Goal: Task Accomplishment & Management: Manage account settings

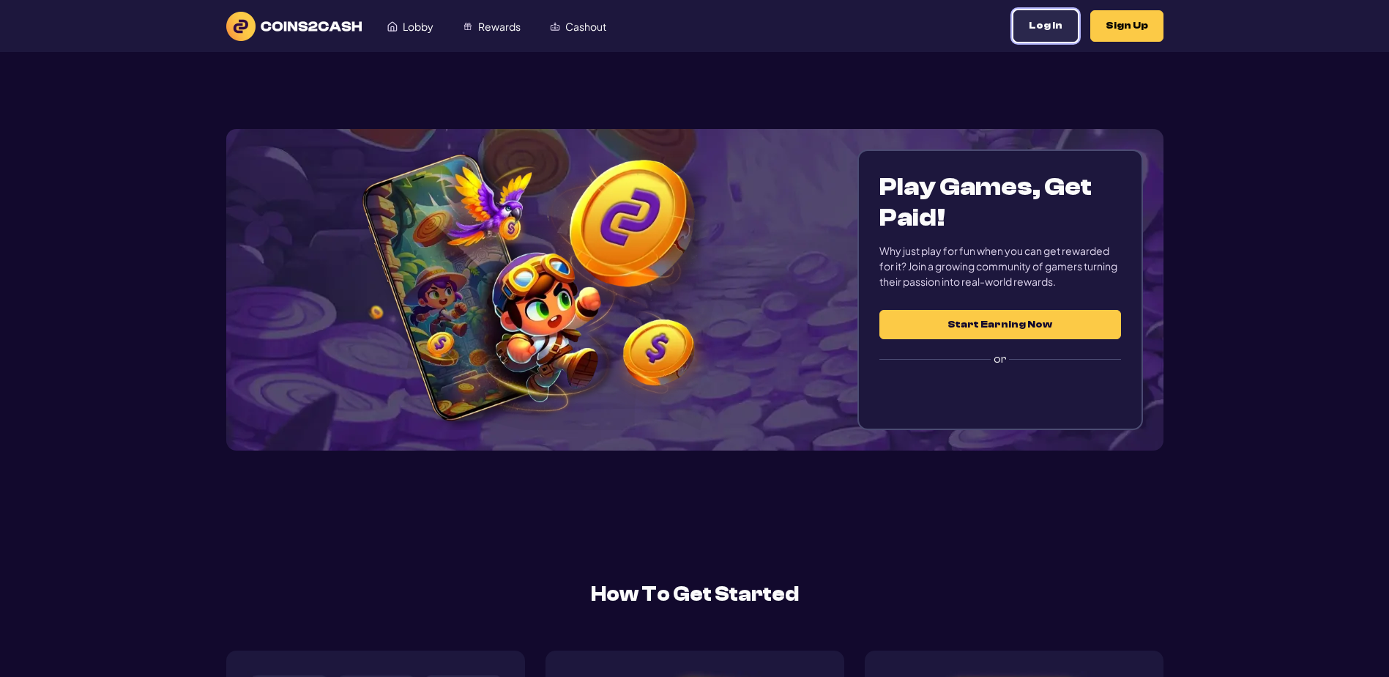
click at [1016, 23] on button "Log In" at bounding box center [1045, 25] width 64 height 31
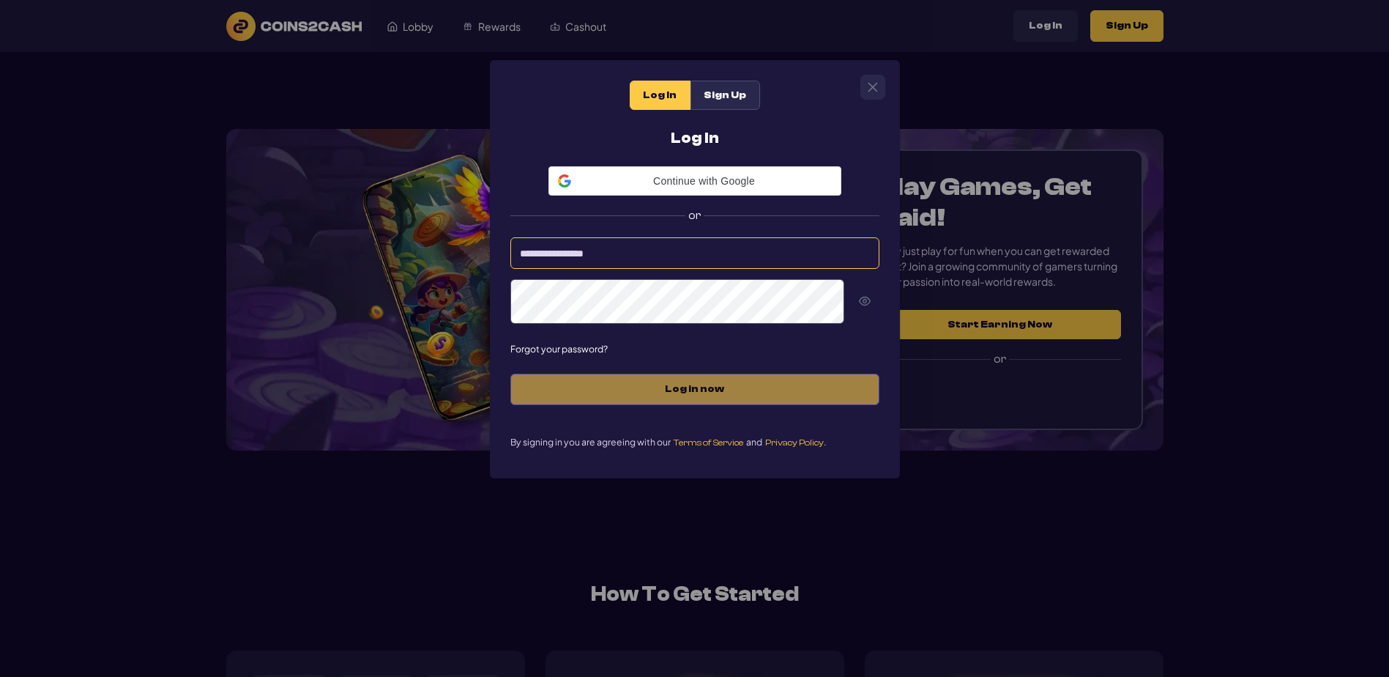
type input "*********"
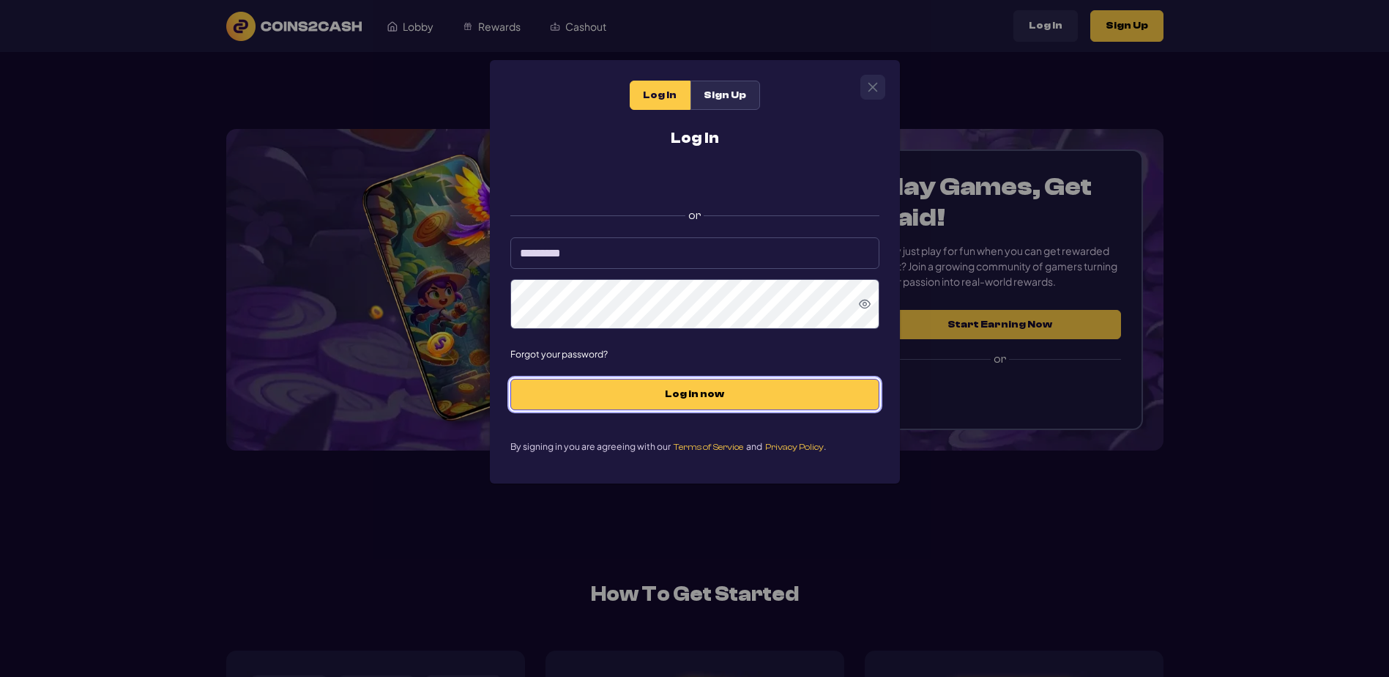
click at [705, 410] on button "Log in now" at bounding box center [694, 394] width 369 height 31
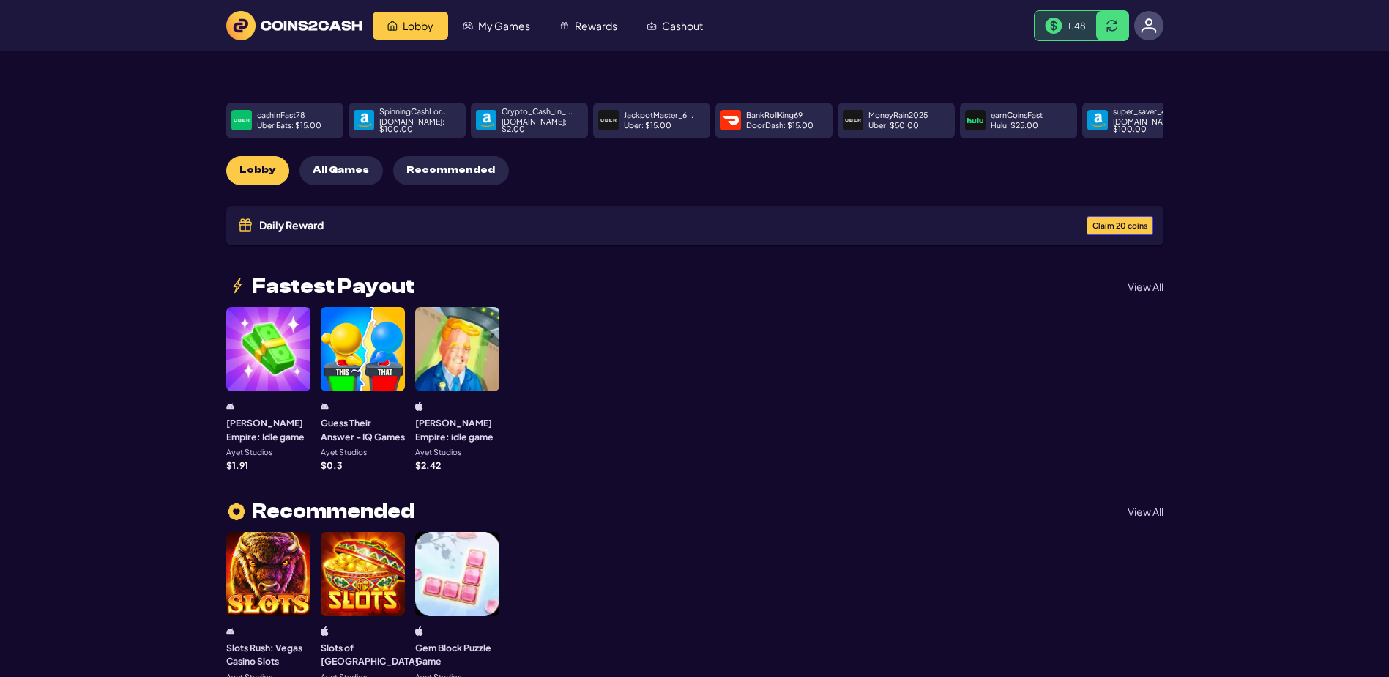
click at [1108, 230] on span "Claim 20 coins" at bounding box center [1119, 226] width 55 height 8
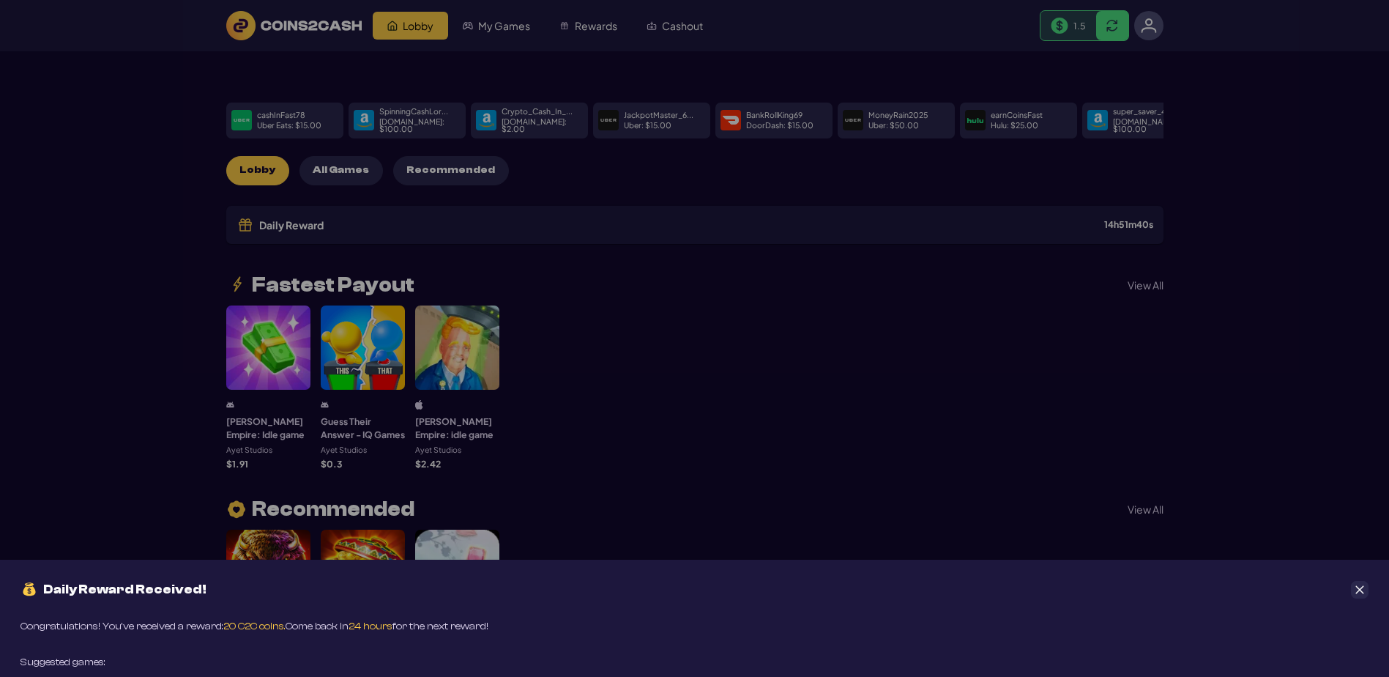
click at [1363, 585] on icon "Close" at bounding box center [1360, 589] width 8 height 8
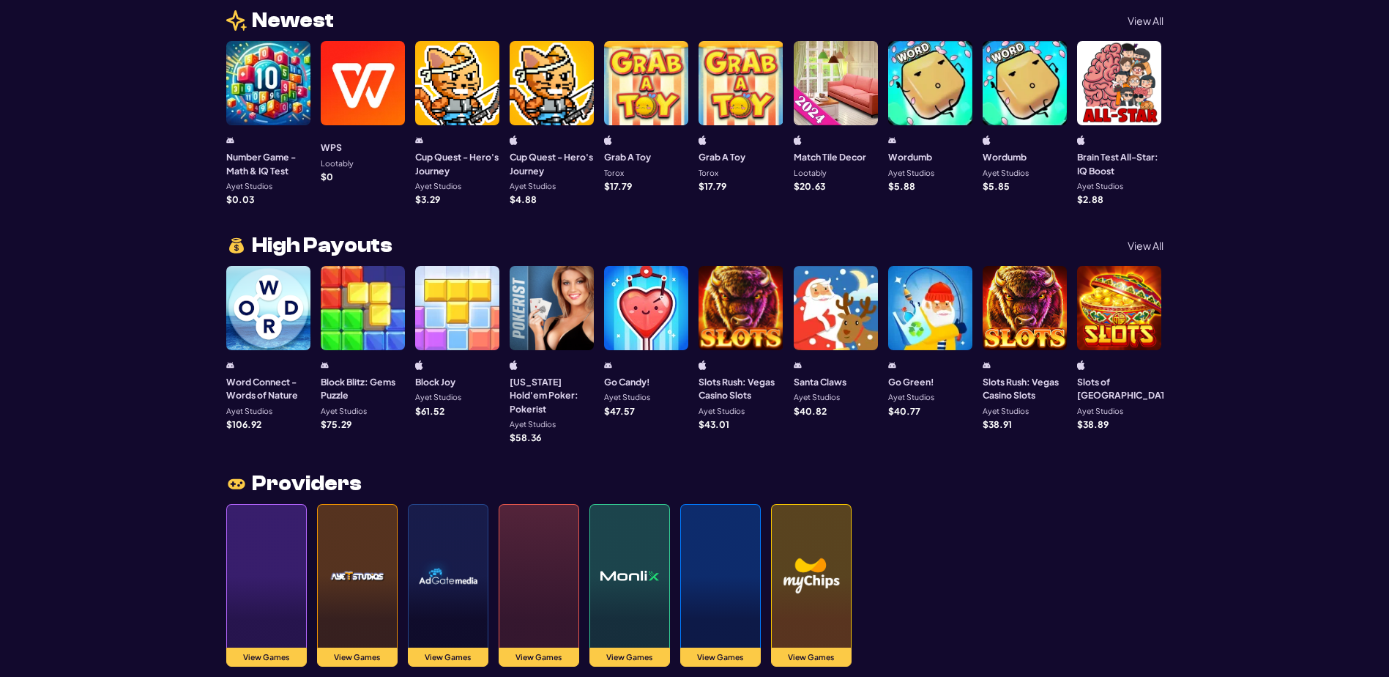
scroll to position [952, 0]
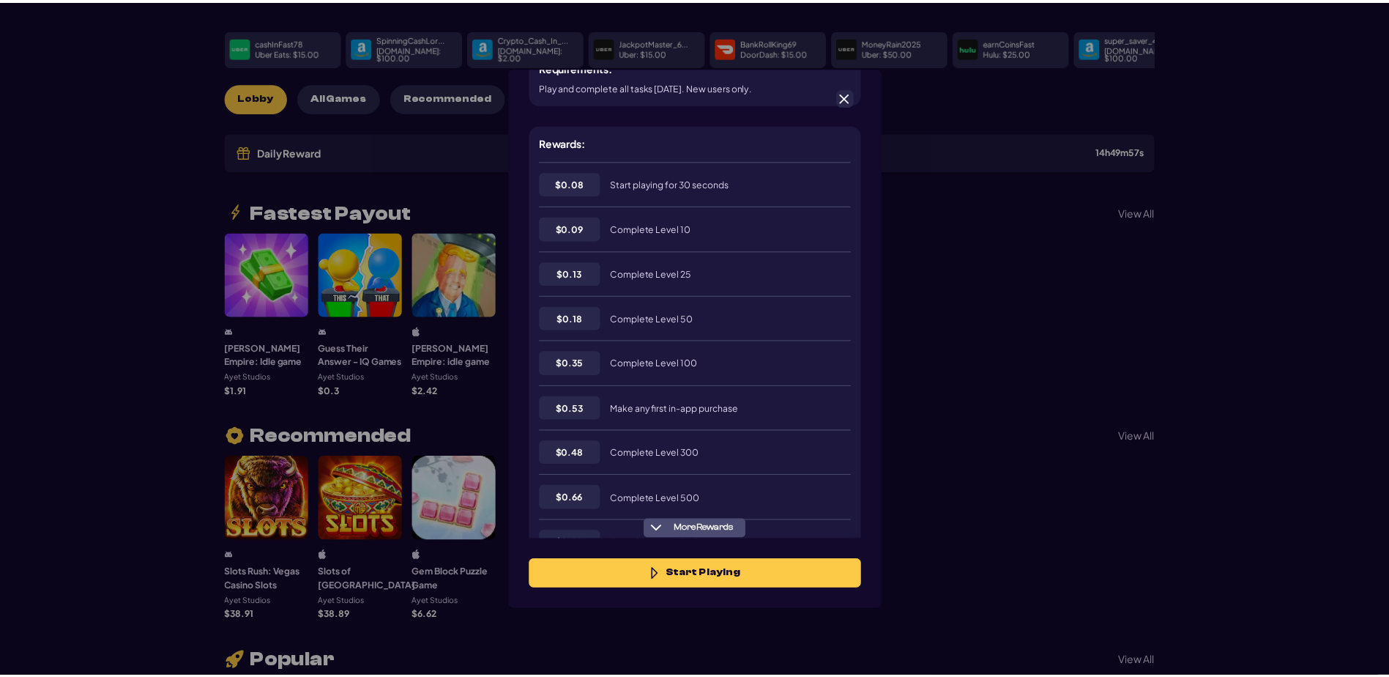
scroll to position [73, 0]
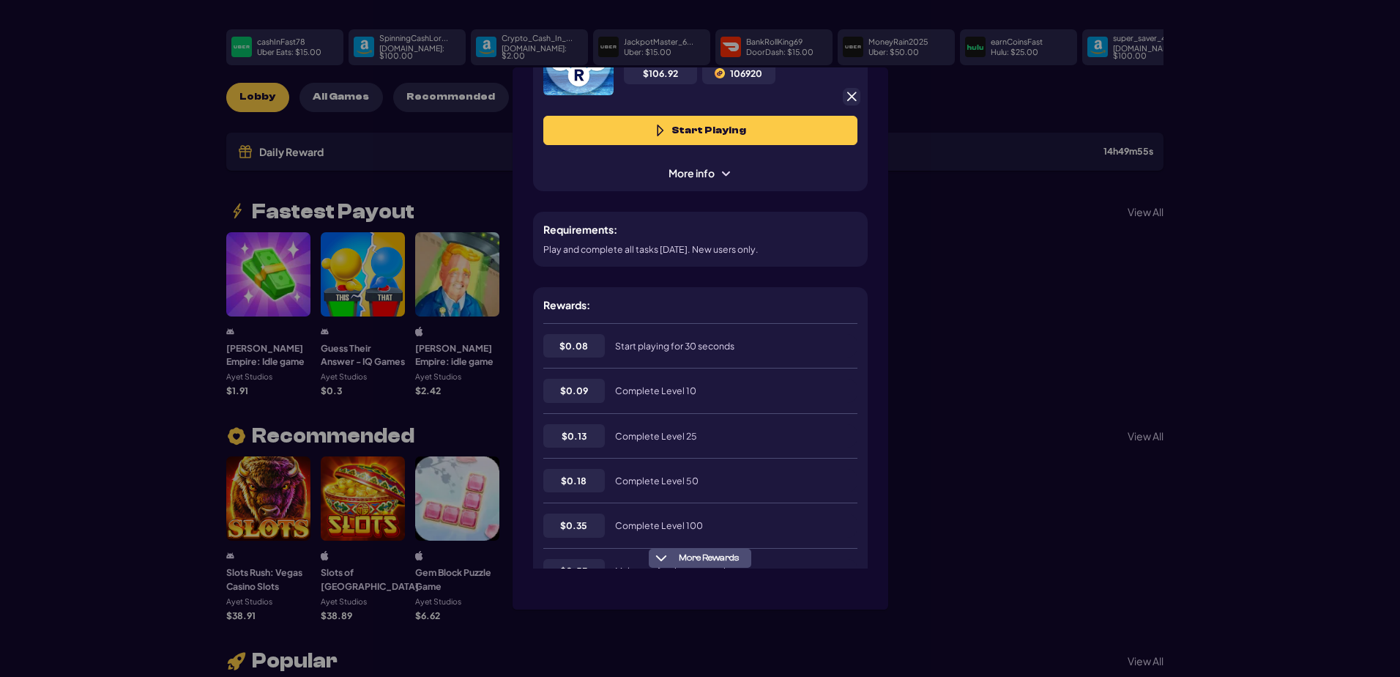
click at [858, 94] on span at bounding box center [851, 96] width 13 height 13
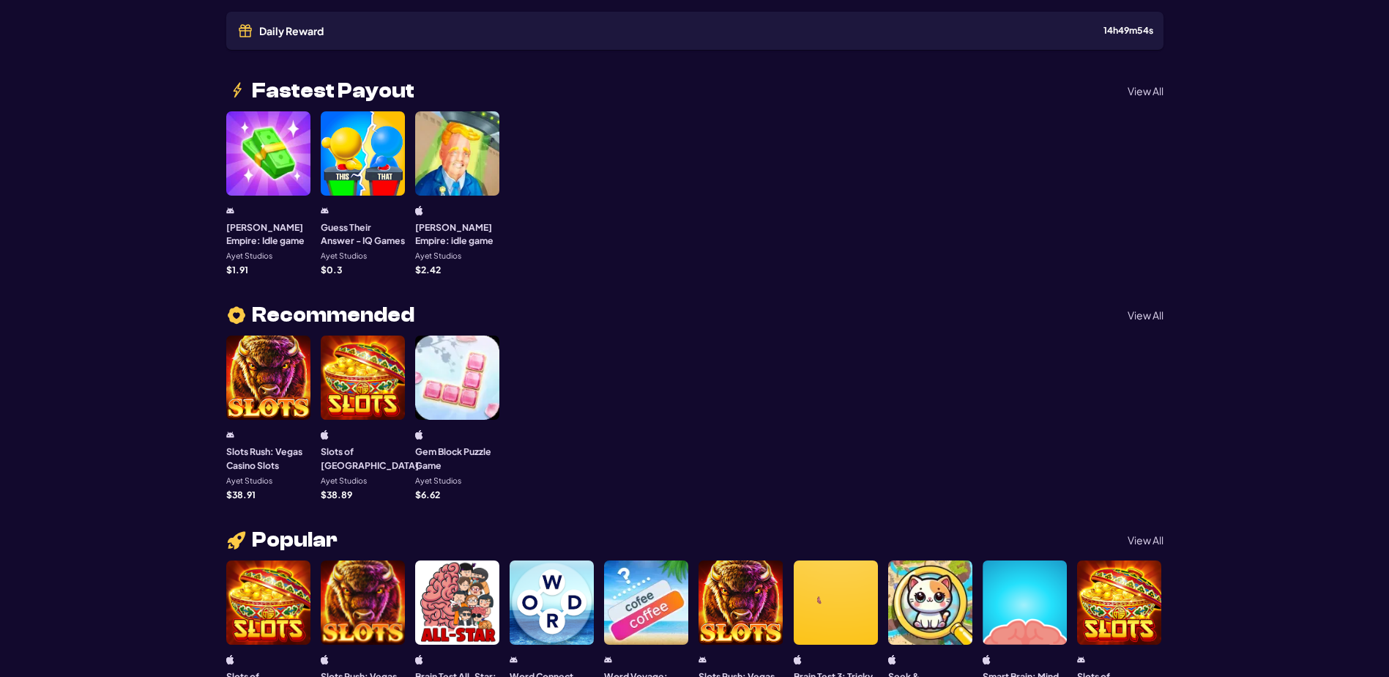
scroll to position [220, 0]
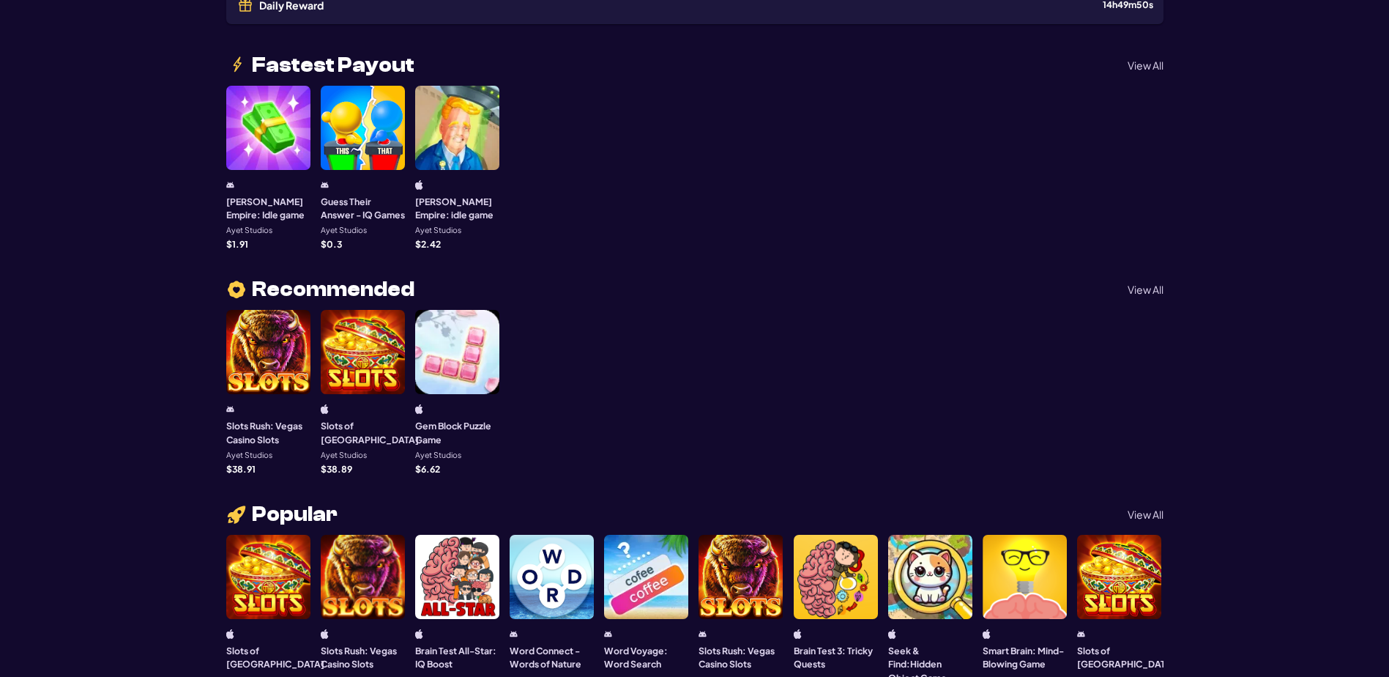
click at [1138, 70] on p "View All" at bounding box center [1146, 65] width 36 height 10
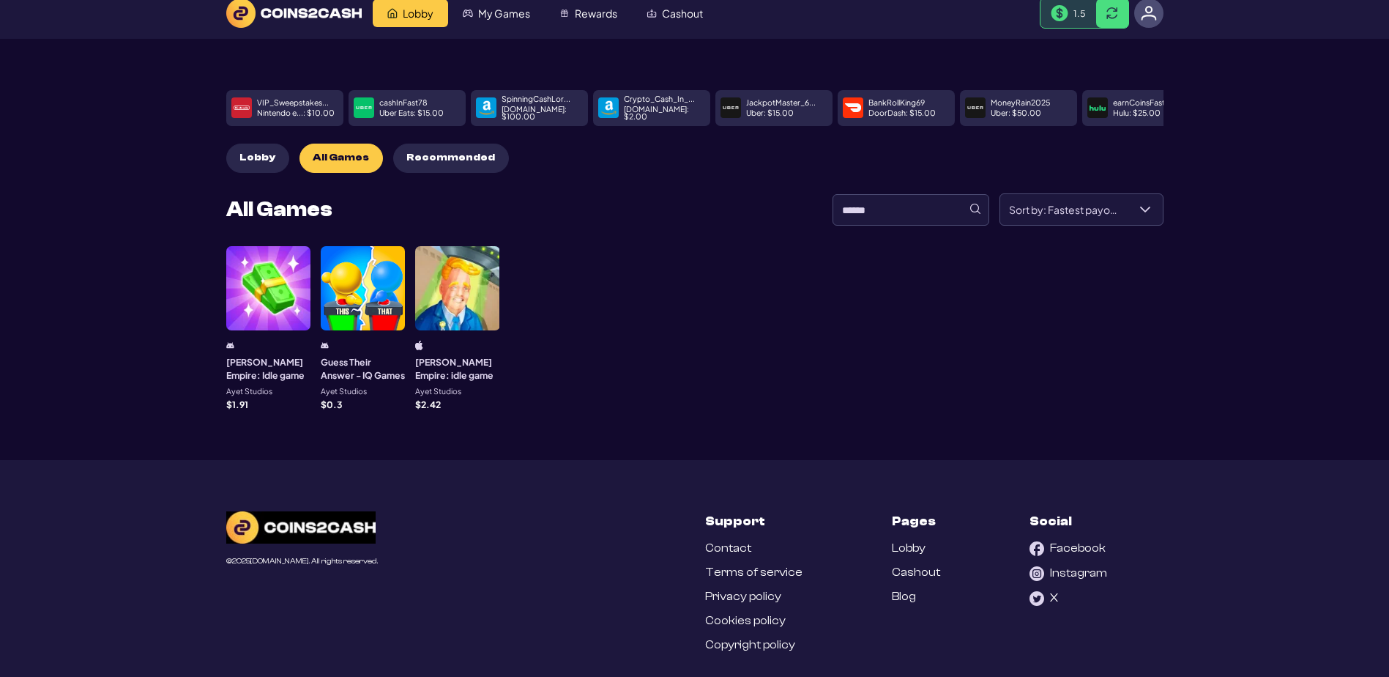
scroll to position [0, 0]
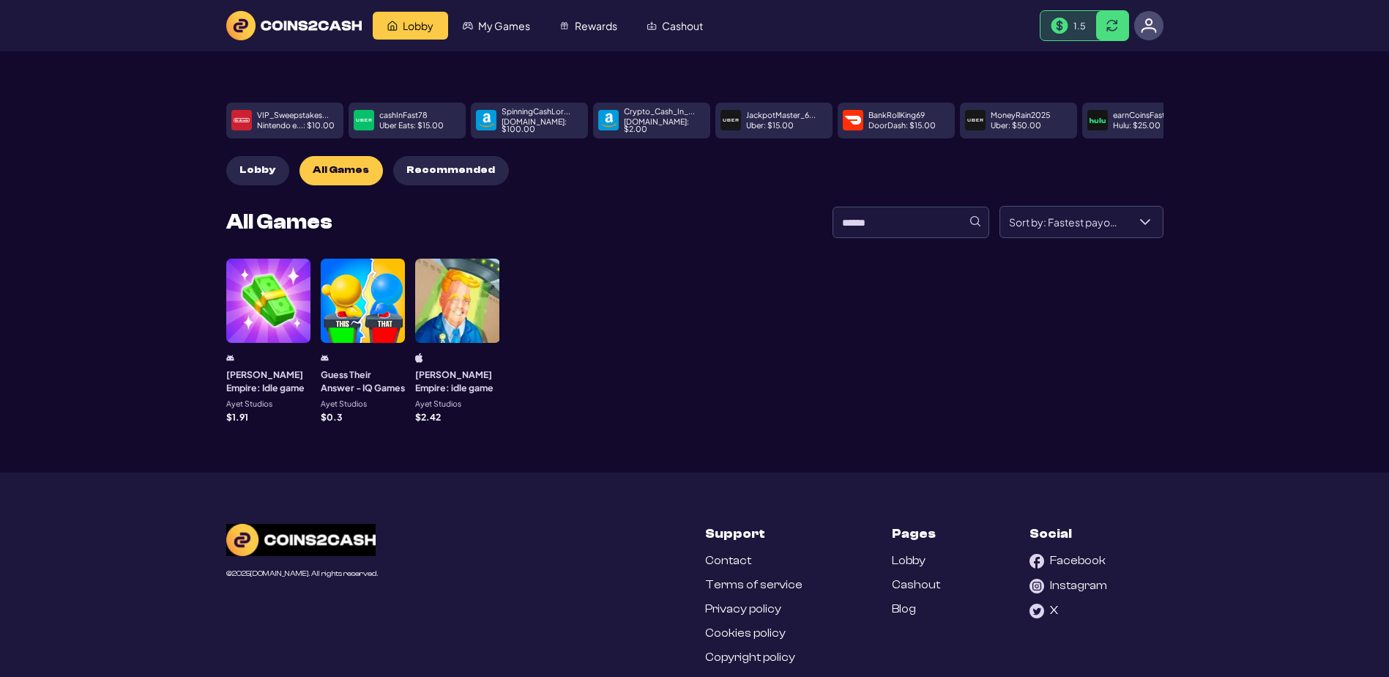
click at [250, 176] on span "Lobby" at bounding box center [257, 170] width 36 height 12
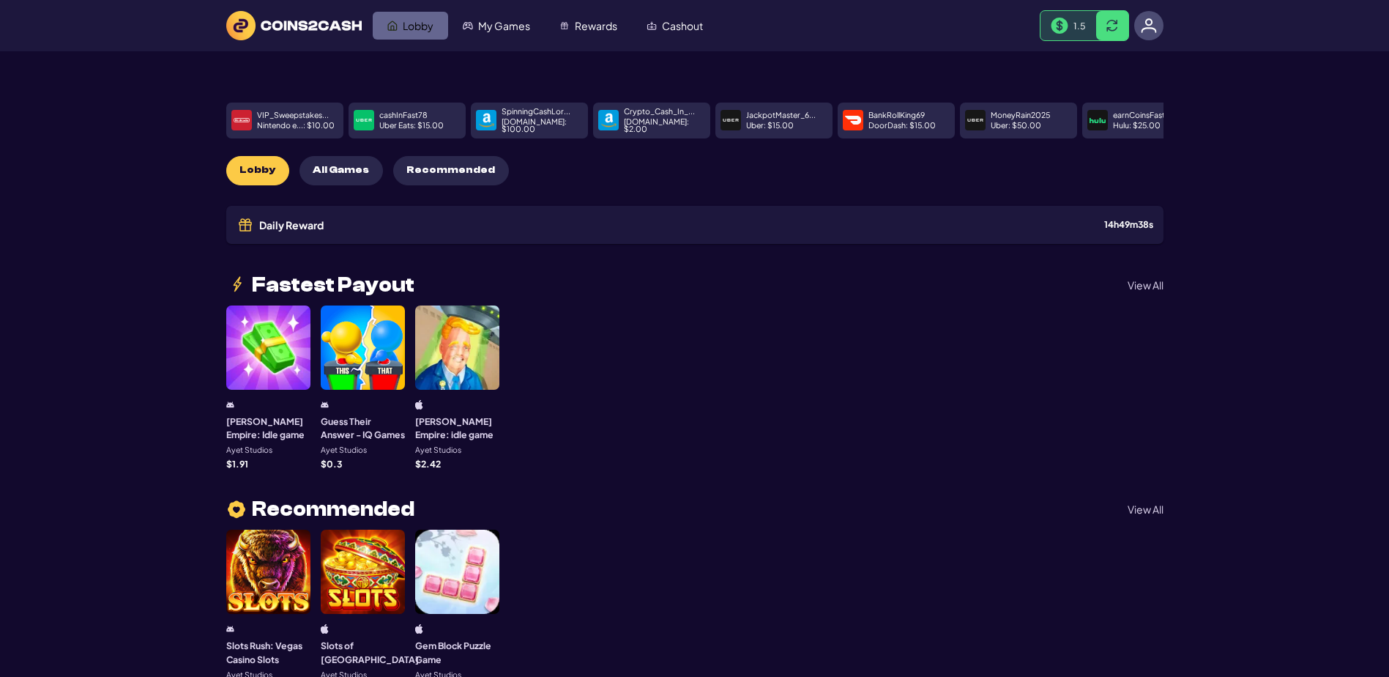
click at [406, 16] on link "Lobby" at bounding box center [410, 26] width 75 height 28
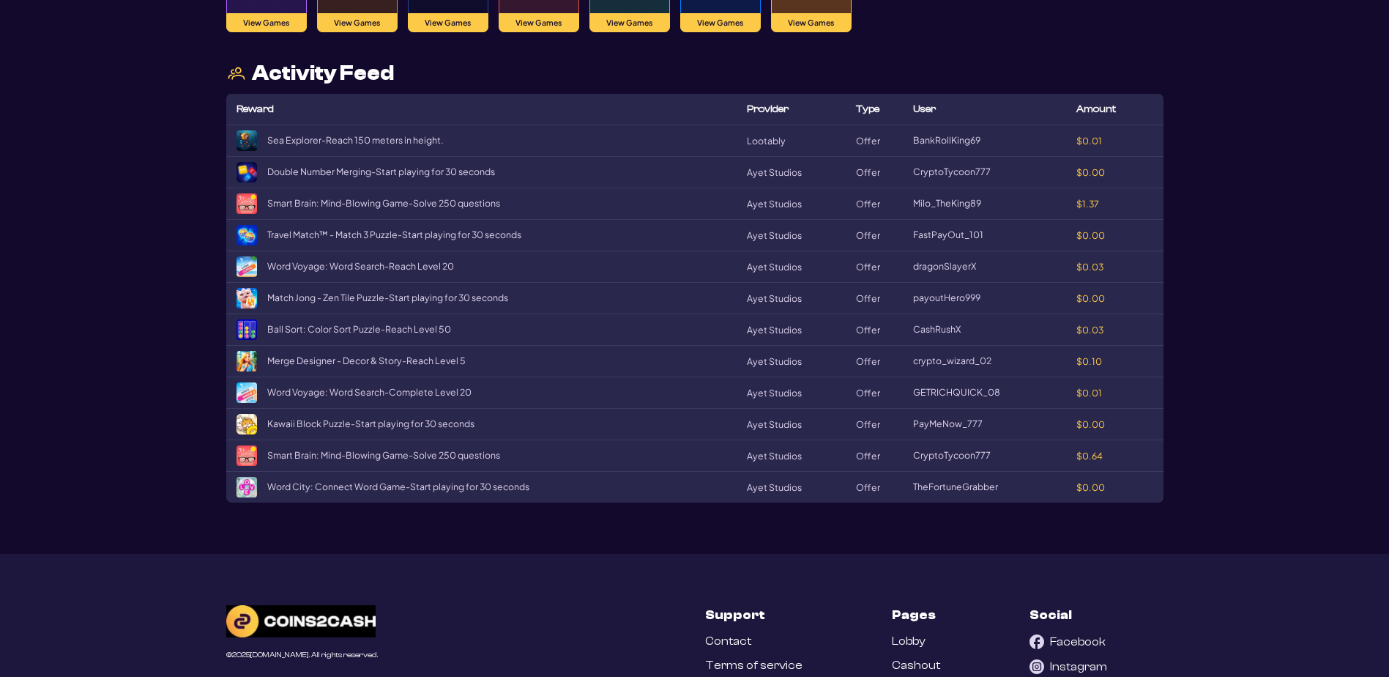
scroll to position [1611, 0]
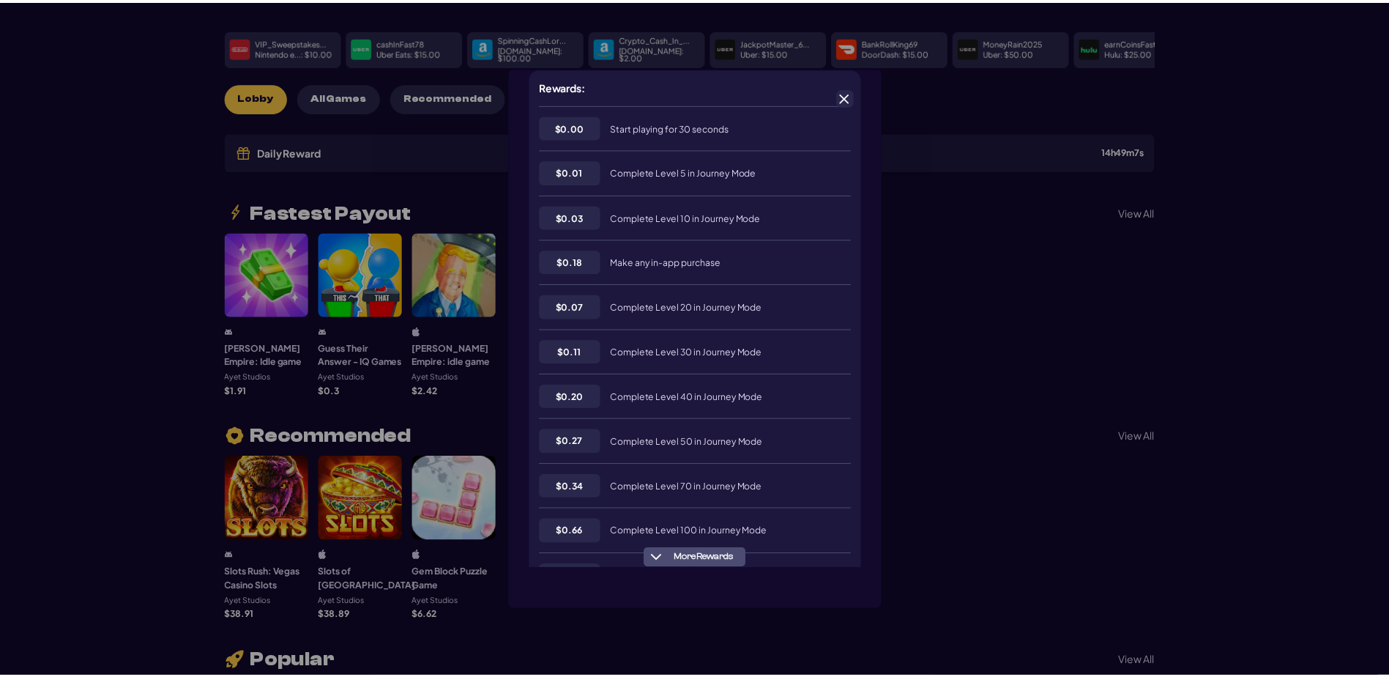
scroll to position [293, 0]
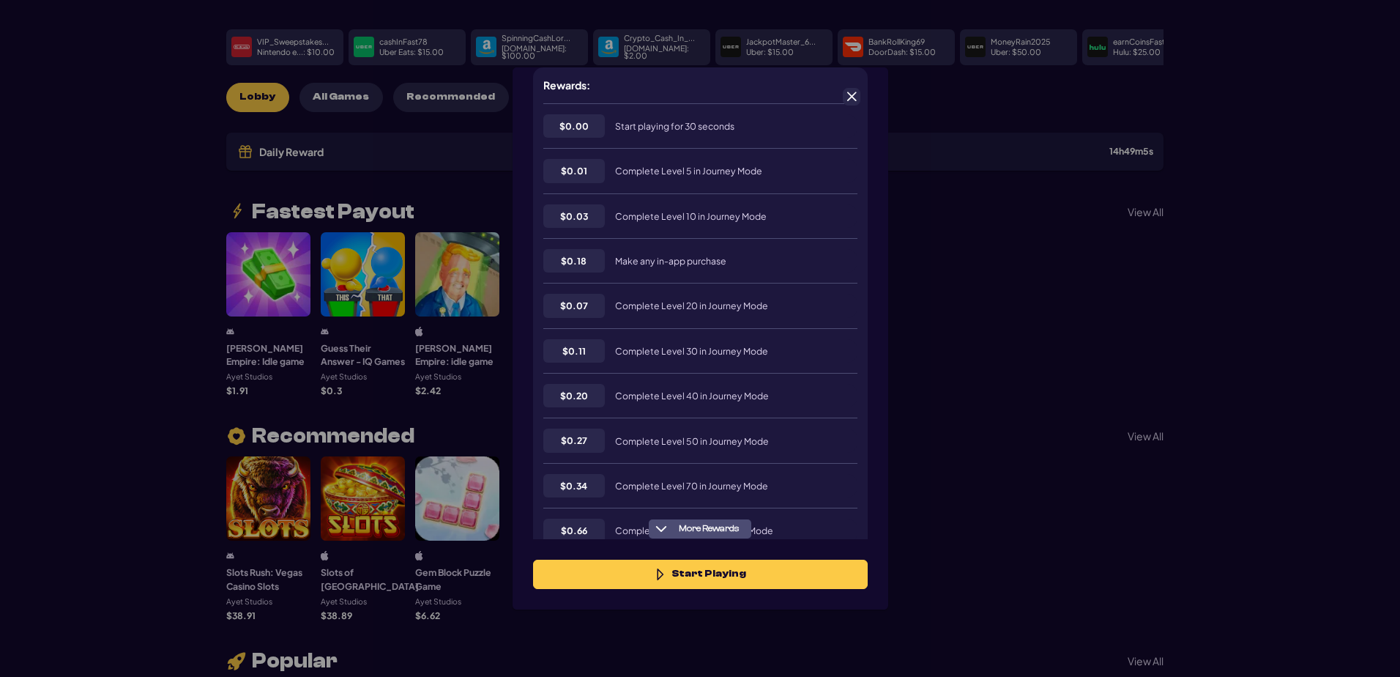
click at [854, 93] on span at bounding box center [851, 96] width 13 height 13
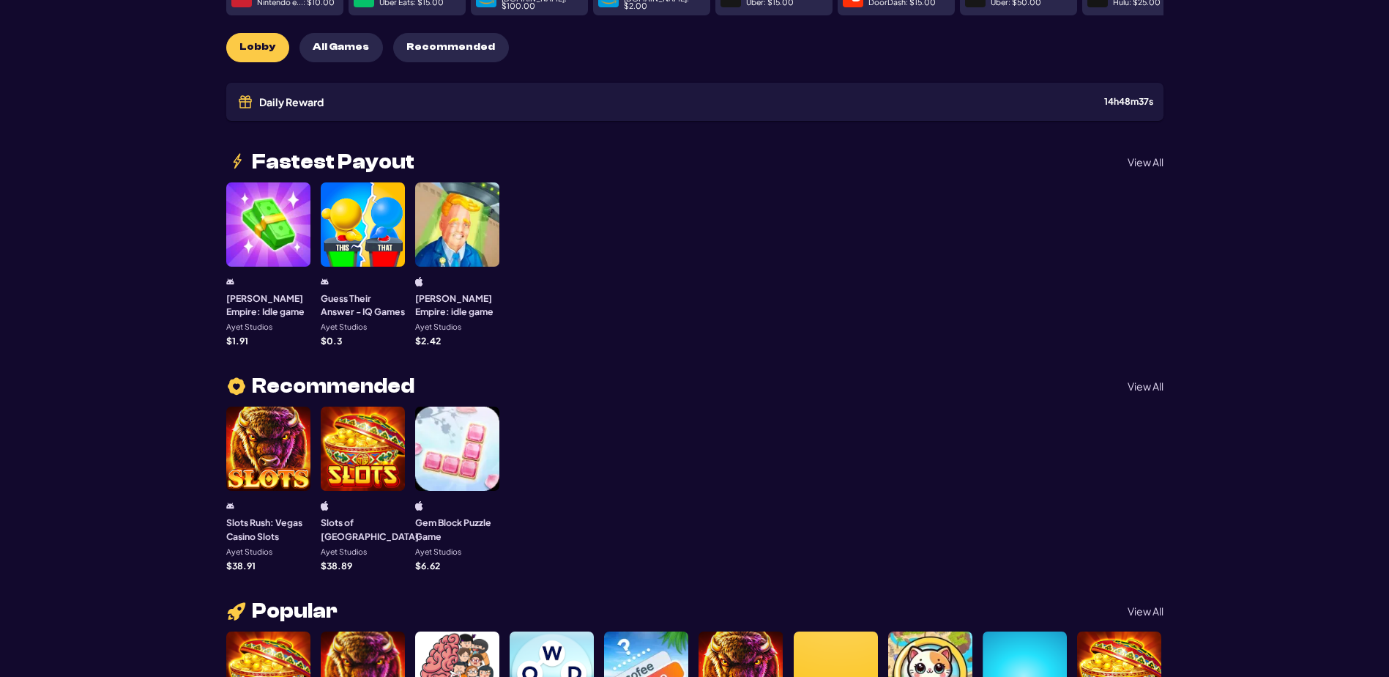
scroll to position [0, 0]
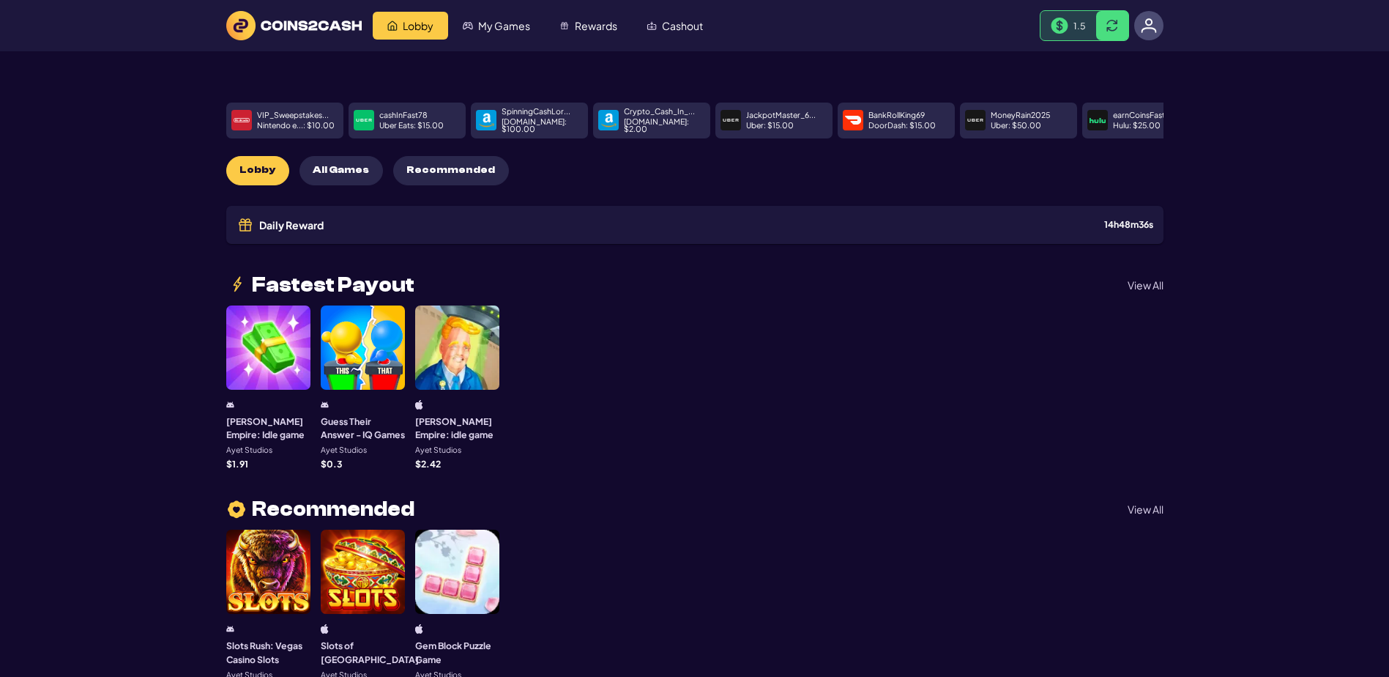
click at [1073, 31] on span "1.5" at bounding box center [1079, 26] width 12 height 12
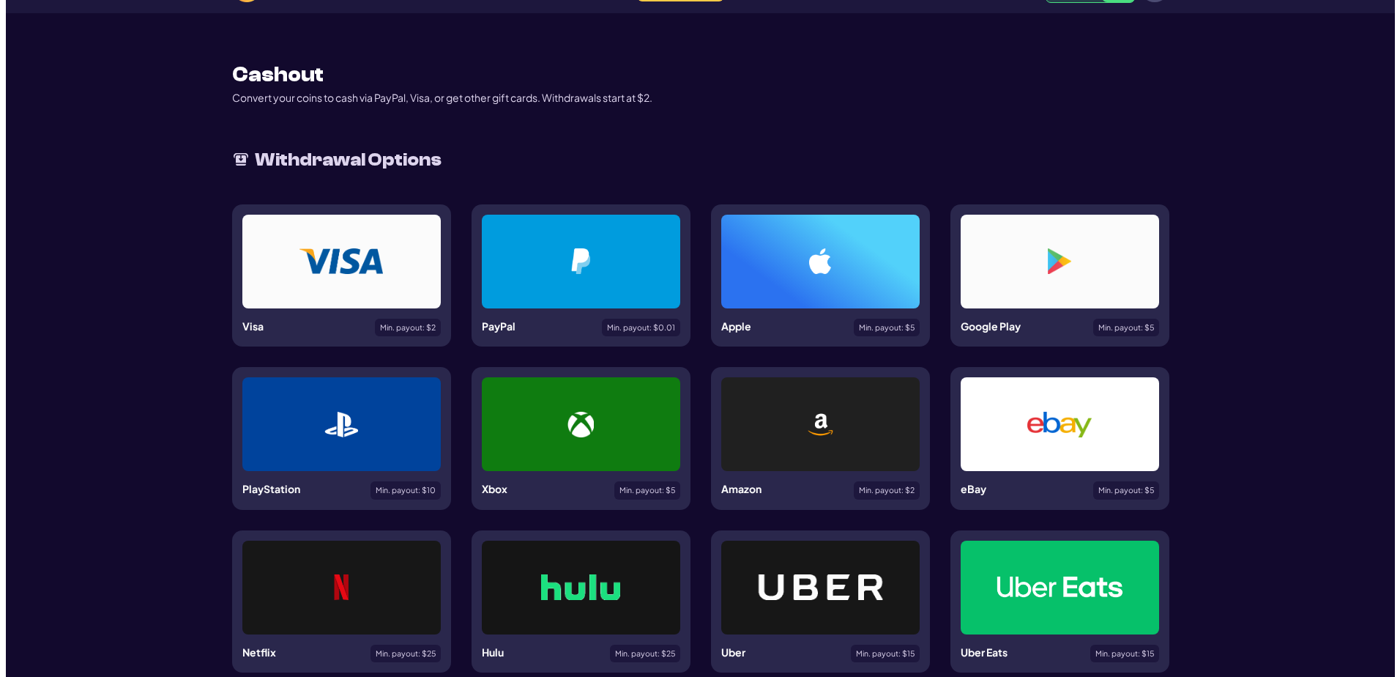
scroll to position [73, 0]
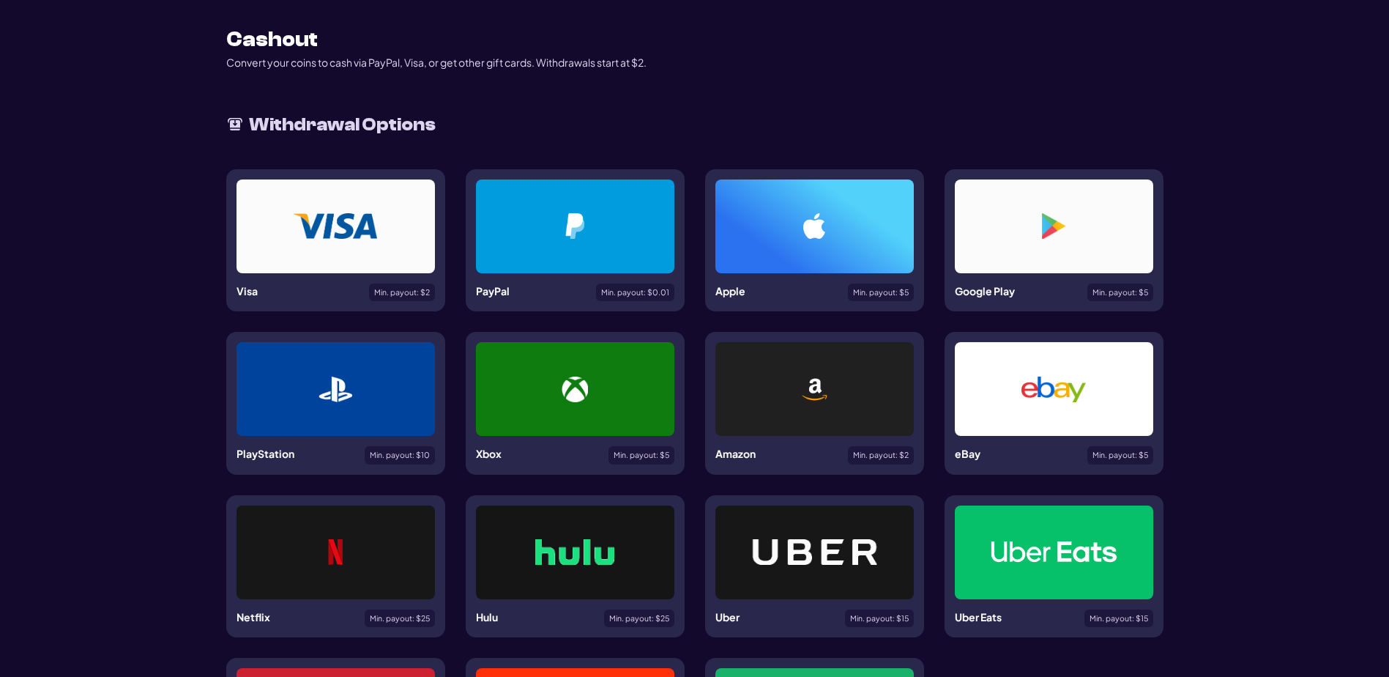
click at [592, 239] on div at bounding box center [575, 226] width 128 height 26
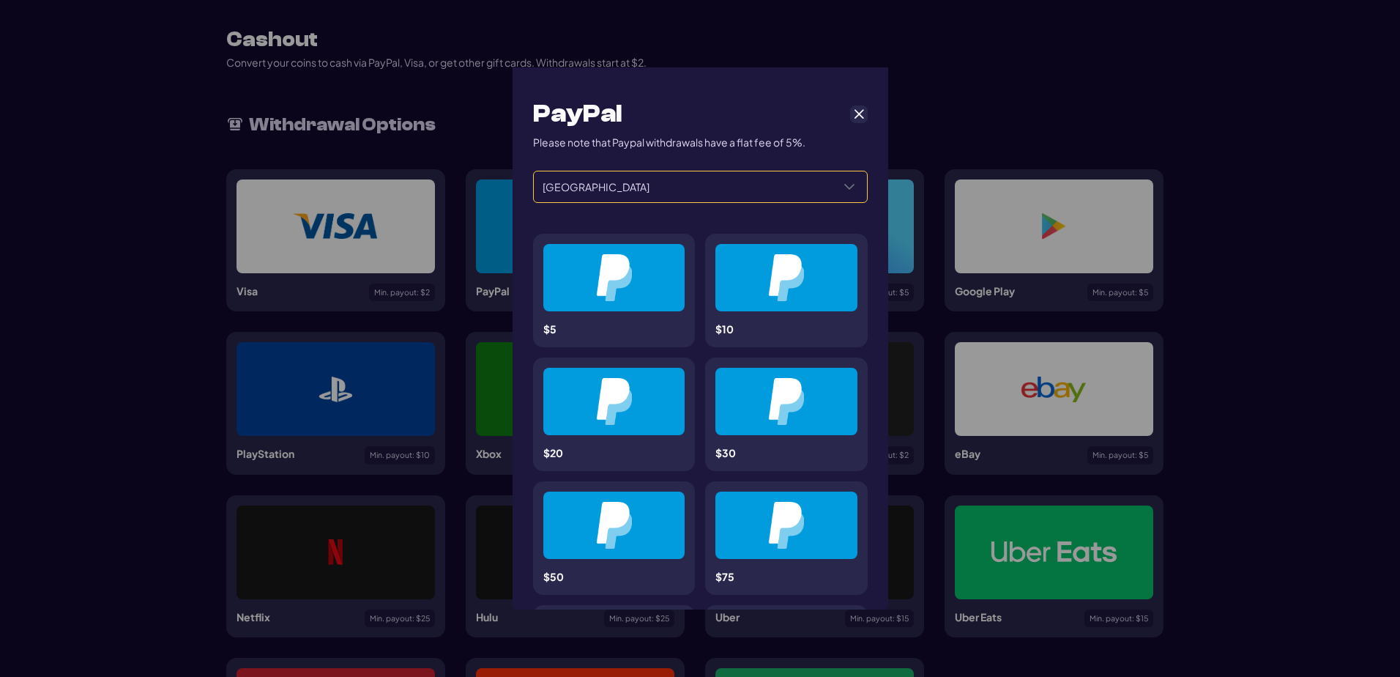
click at [677, 202] on span "United States" at bounding box center [683, 186] width 298 height 31
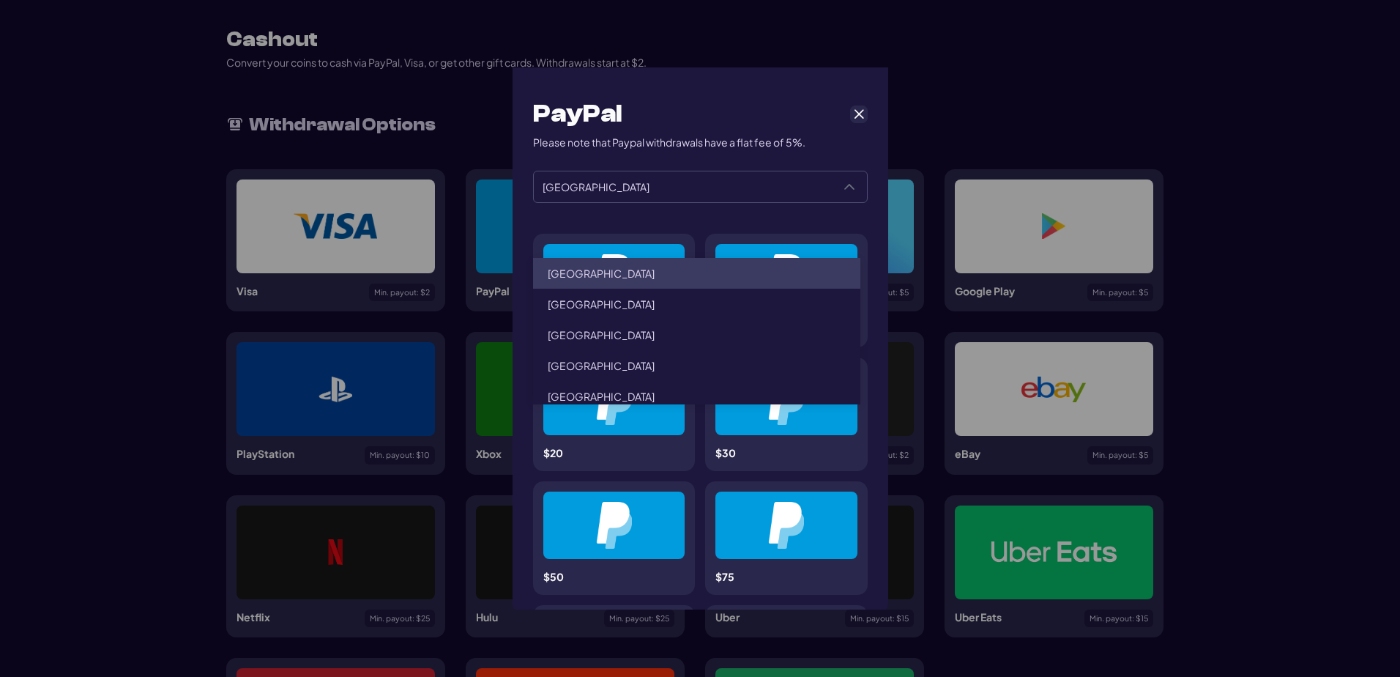
click at [676, 288] on li "United States" at bounding box center [696, 273] width 327 height 31
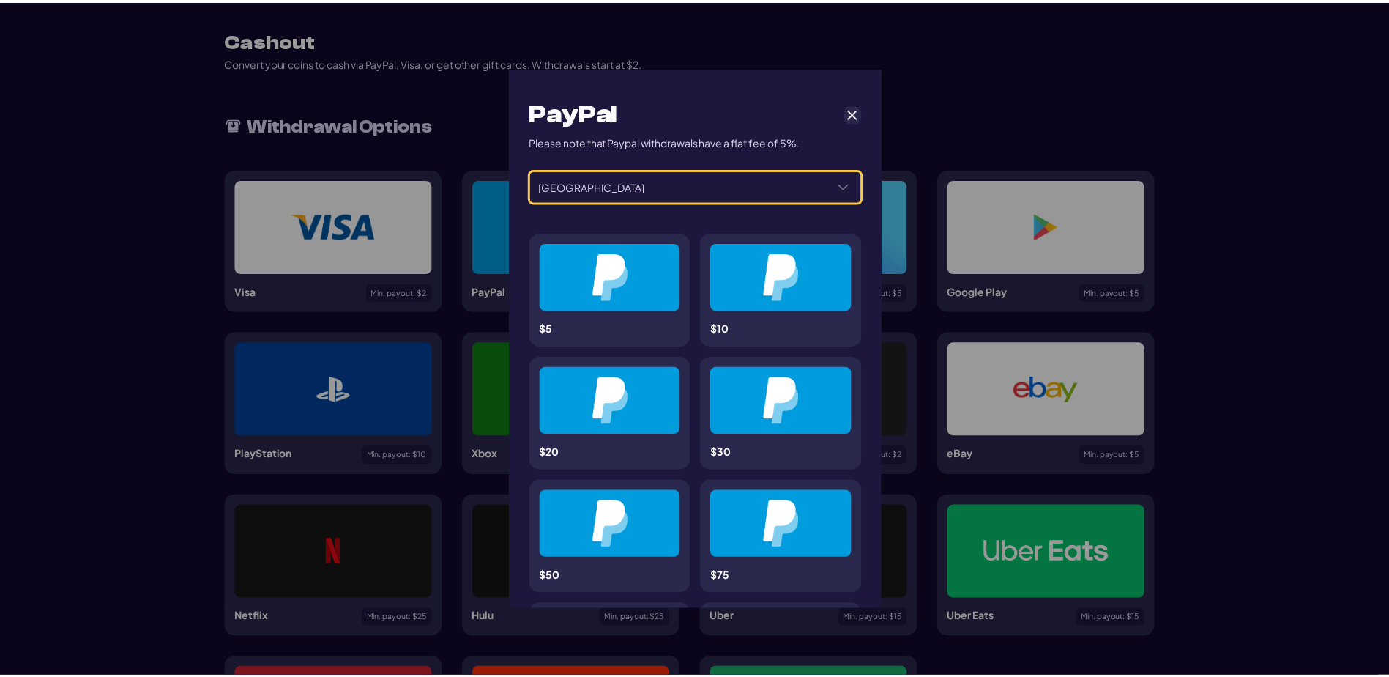
scroll to position [0, 0]
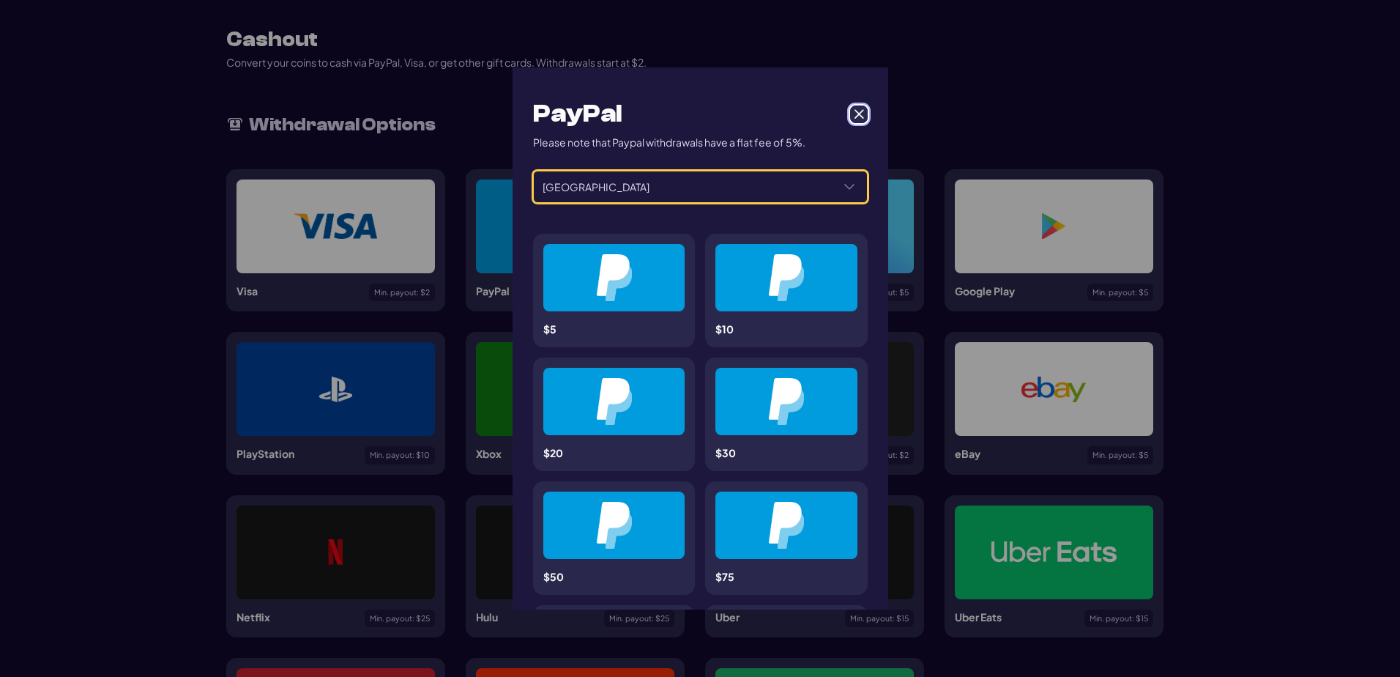
click at [852, 112] on span "Cancel" at bounding box center [858, 114] width 13 height 13
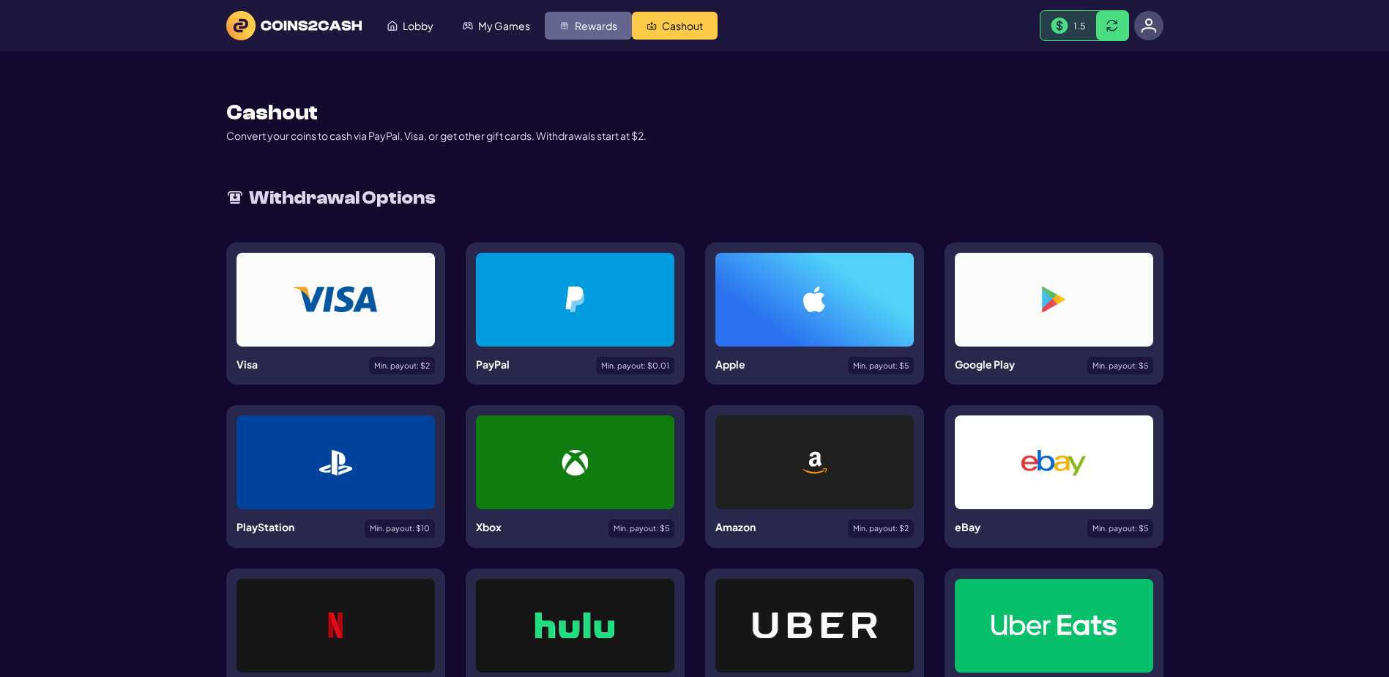
click at [617, 31] on span "Rewards" at bounding box center [596, 26] width 42 height 10
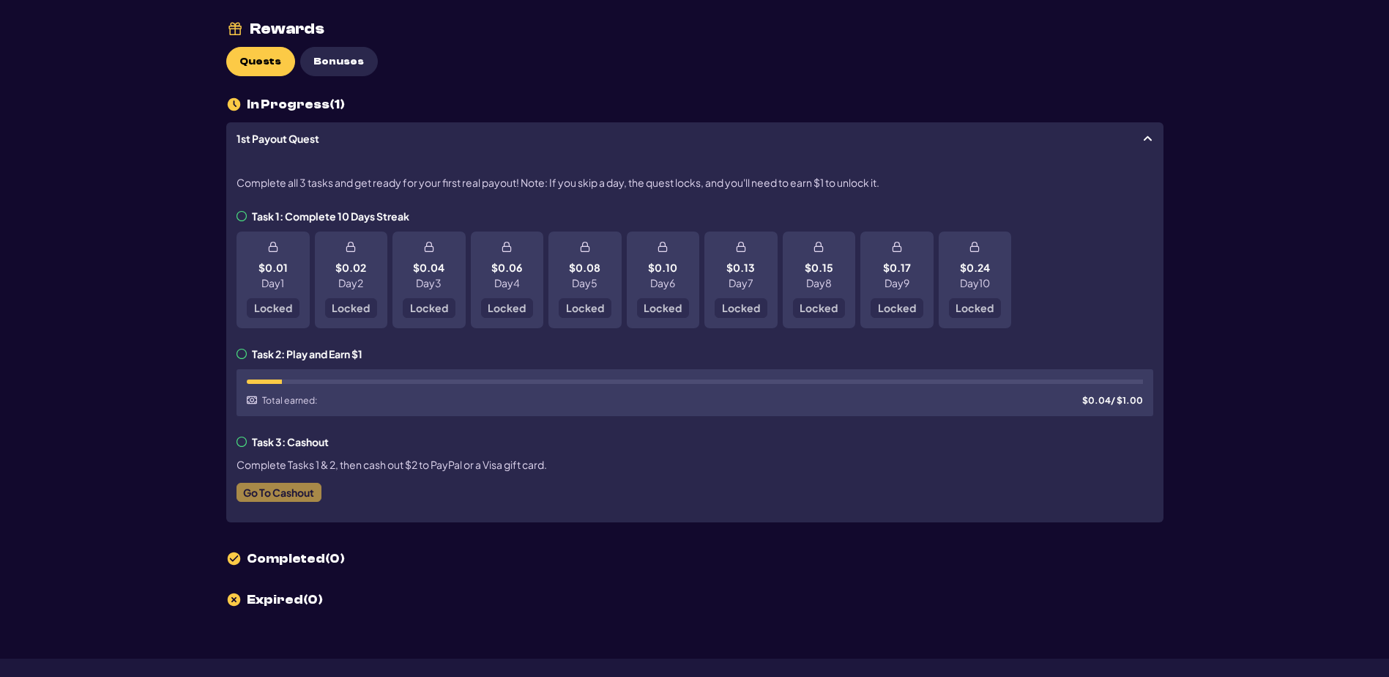
scroll to position [73, 0]
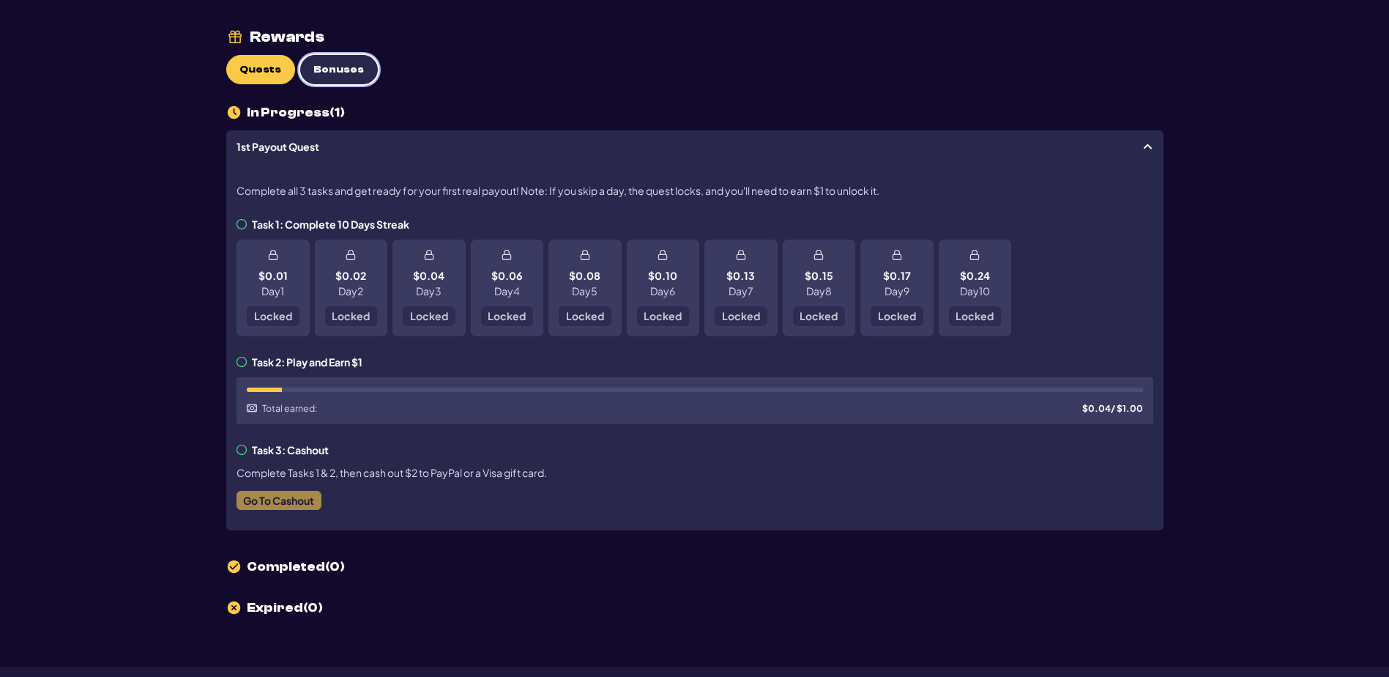
click at [364, 76] on span "Bonuses" at bounding box center [338, 70] width 51 height 12
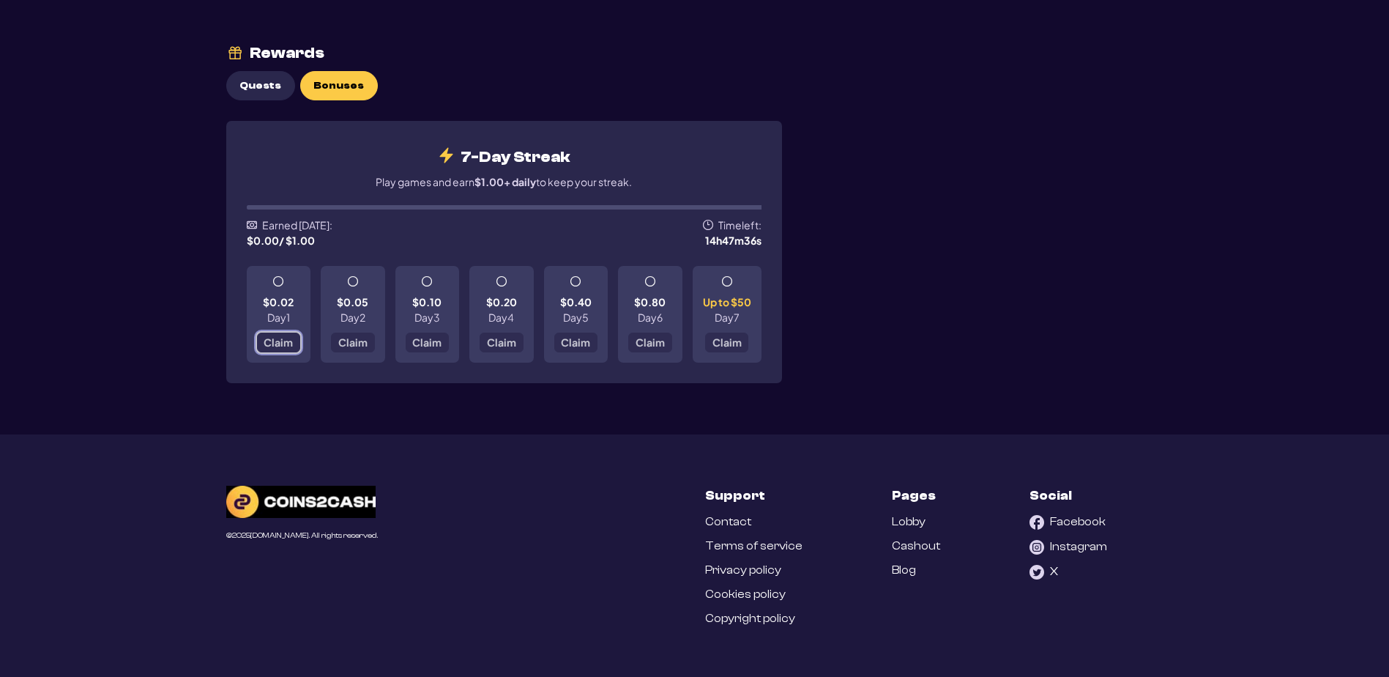
click at [289, 347] on span "Claim" at bounding box center [278, 342] width 29 height 10
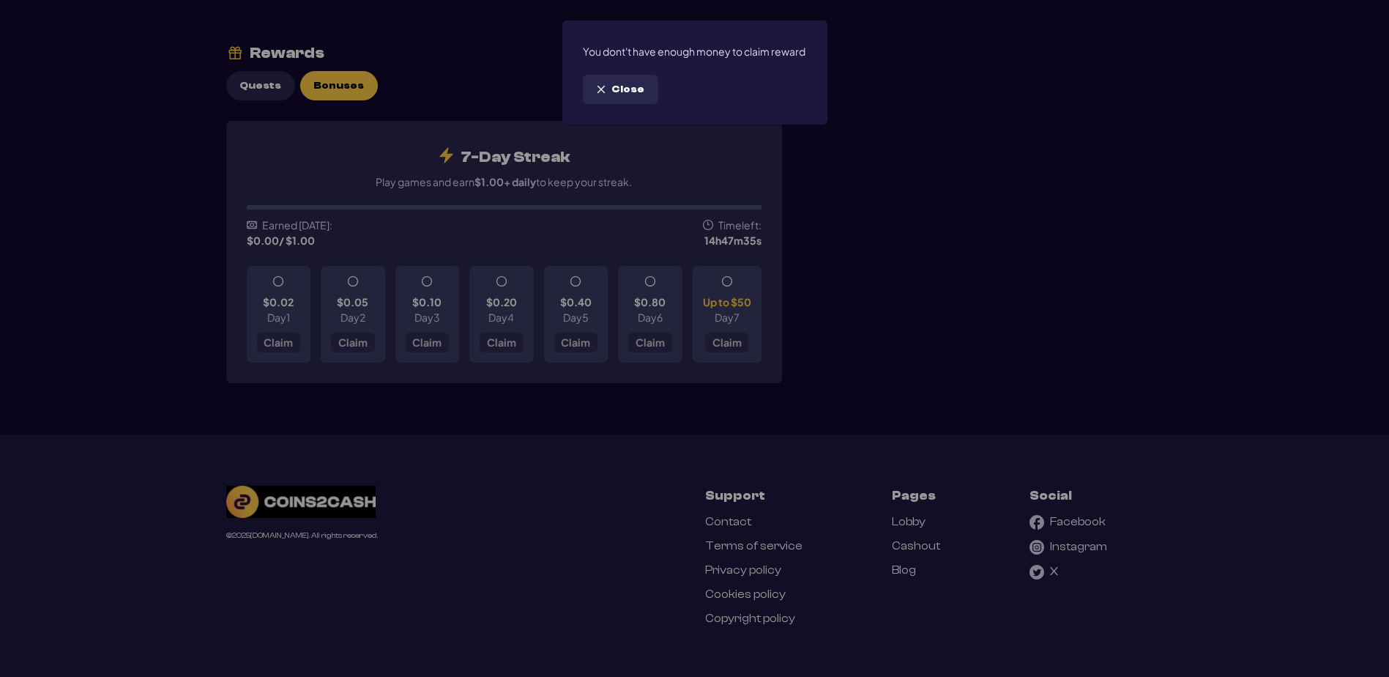
click at [642, 96] on span "Close" at bounding box center [627, 89] width 33 height 12
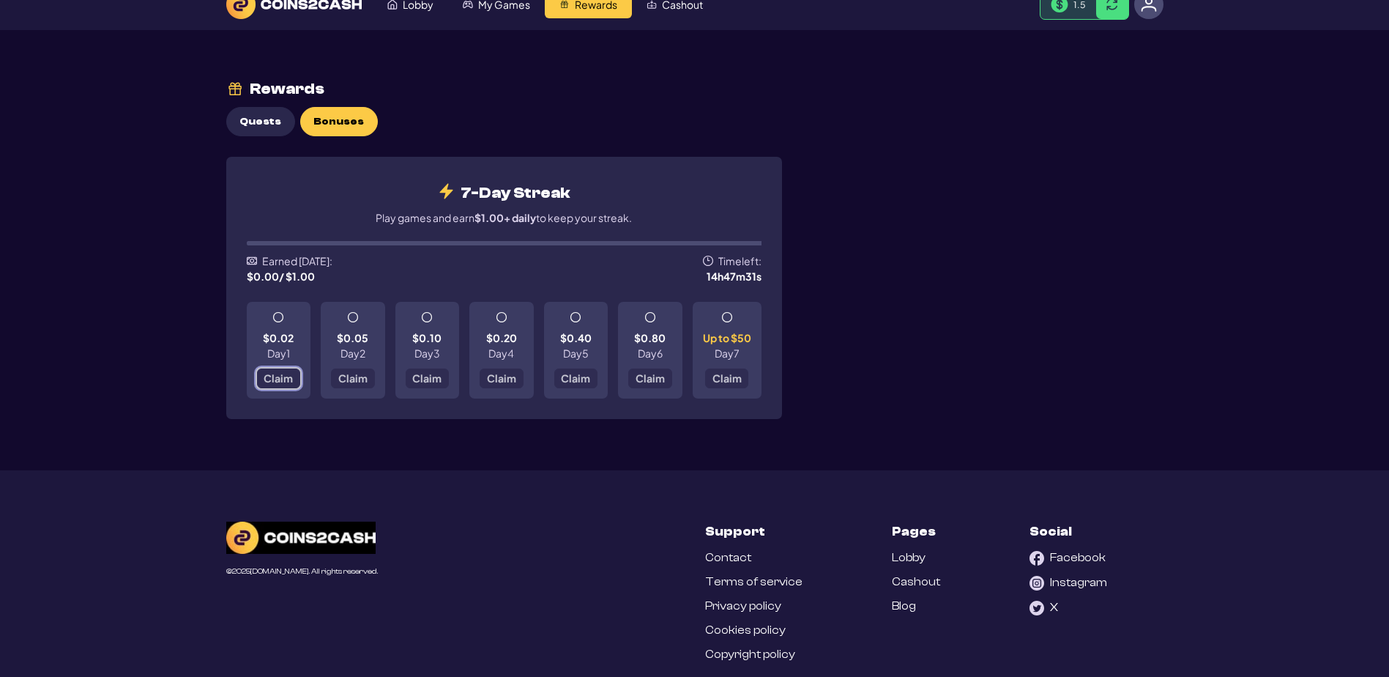
scroll to position [0, 0]
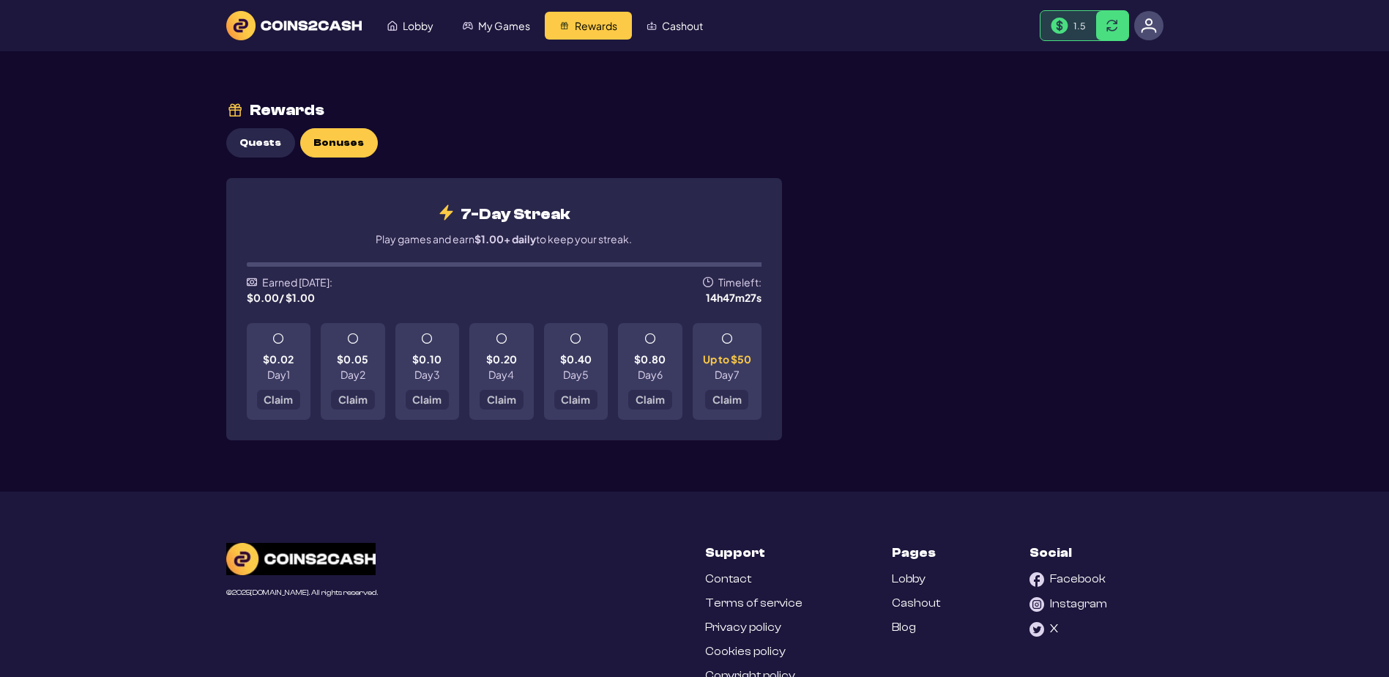
click at [1161, 40] on div at bounding box center [1148, 25] width 29 height 29
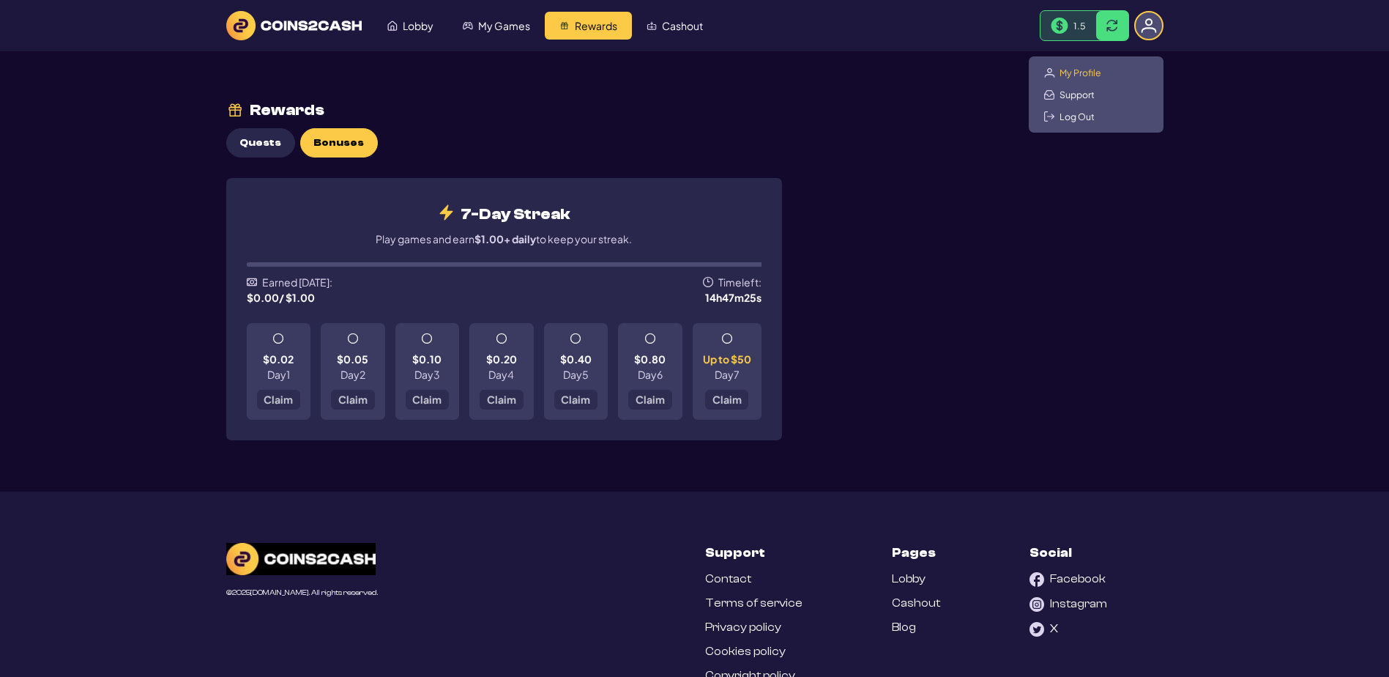
click at [1101, 78] on span "My Profile" at bounding box center [1080, 73] width 42 height 12
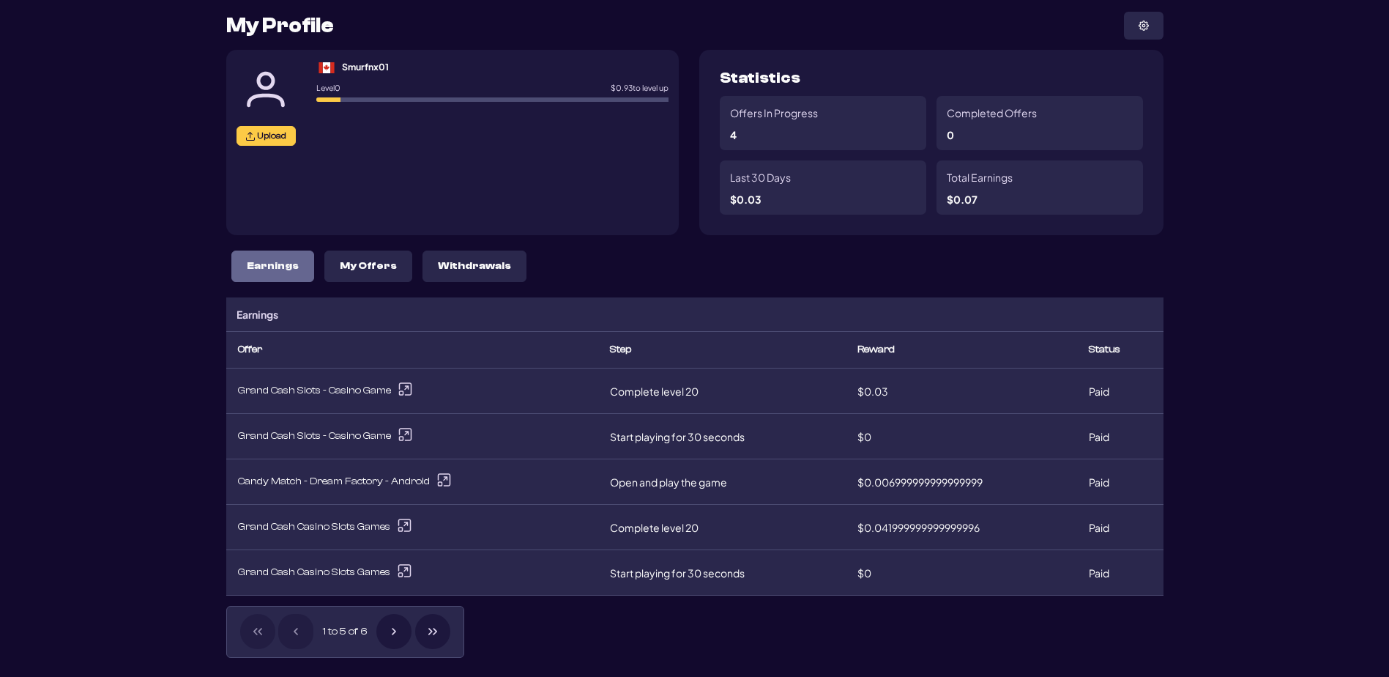
scroll to position [73, 0]
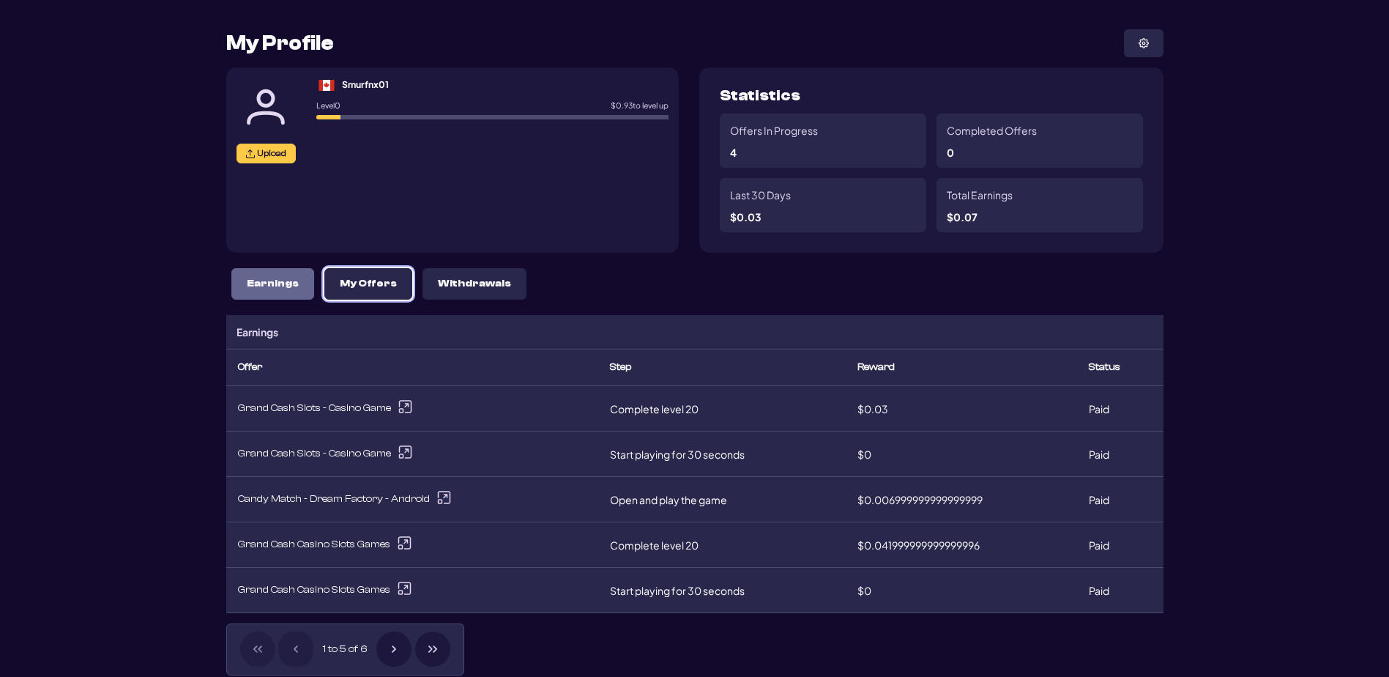
click at [397, 290] on p "My Offers" at bounding box center [368, 283] width 57 height 12
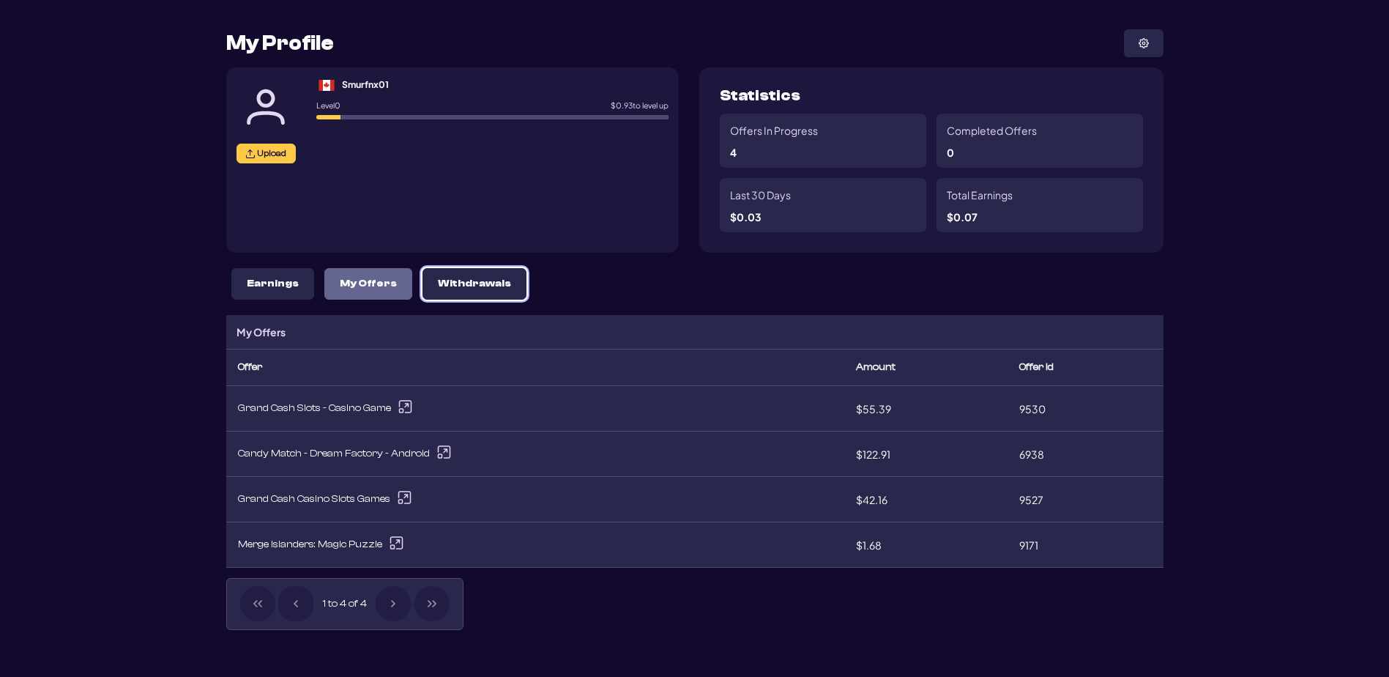
click at [511, 290] on p "Withdrawals" at bounding box center [474, 283] width 73 height 12
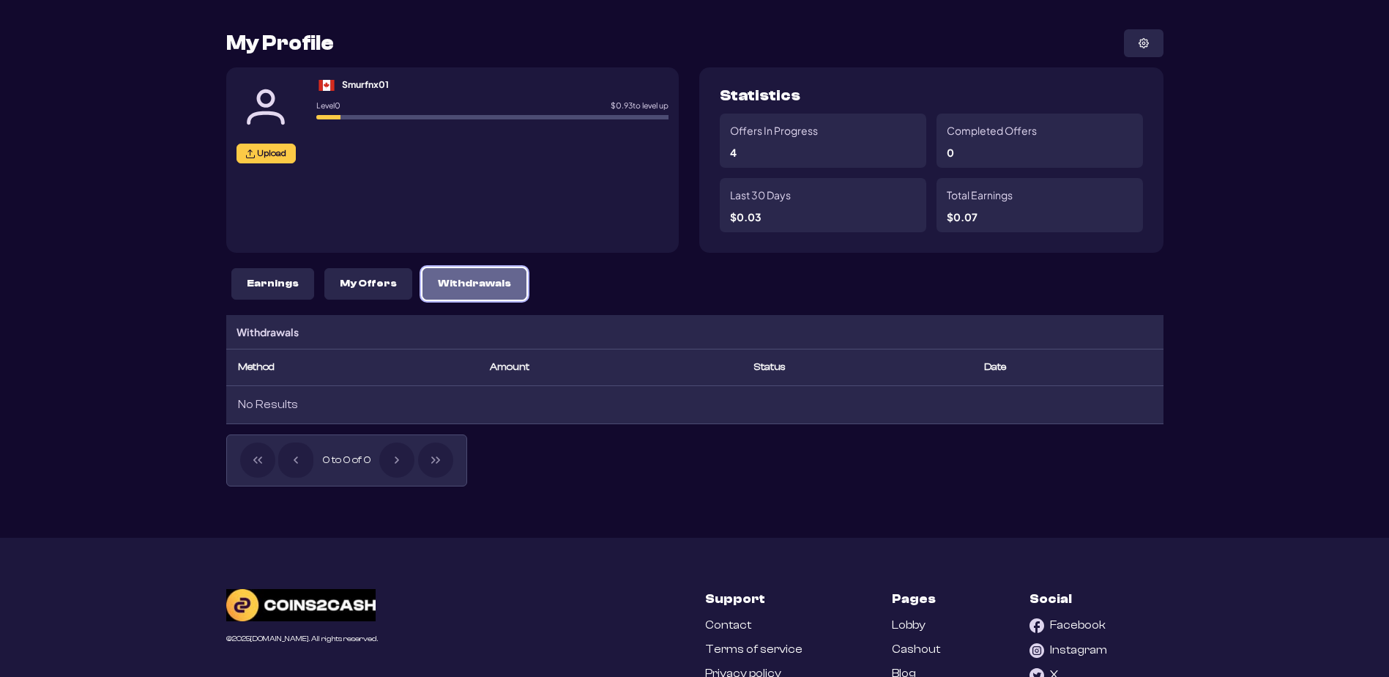
scroll to position [0, 0]
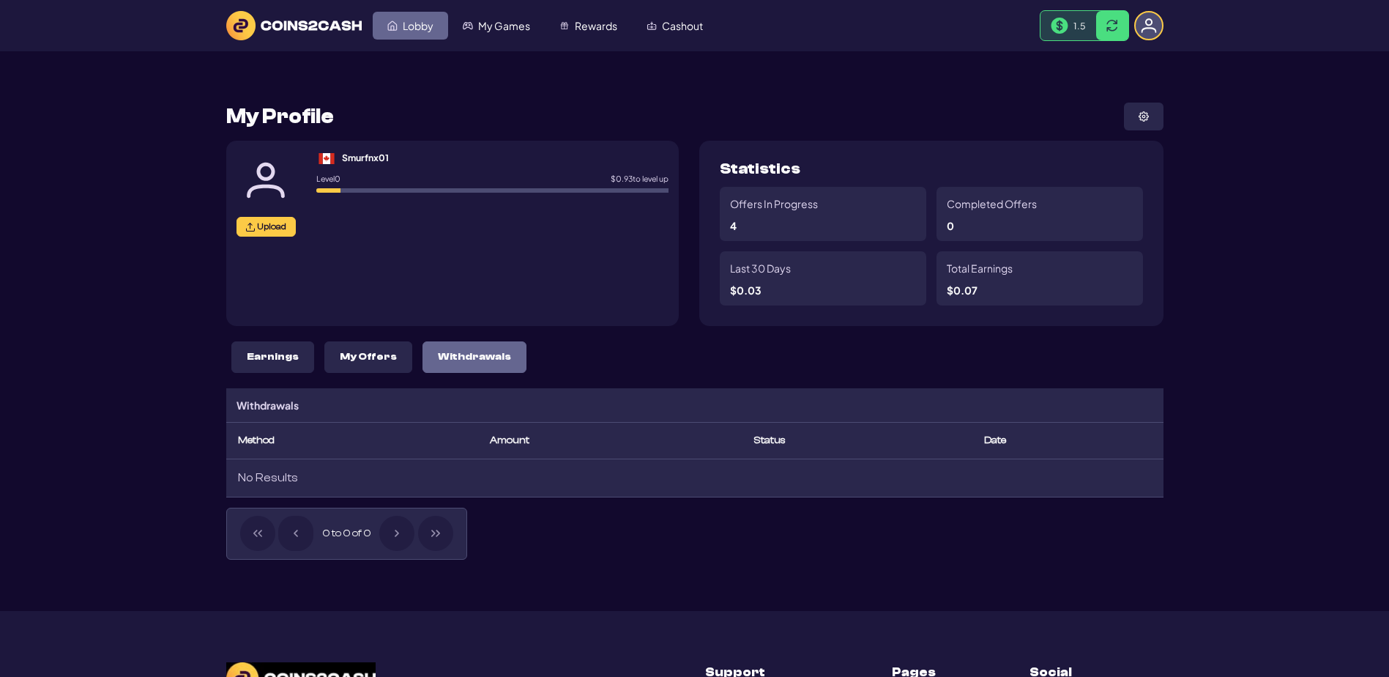
click at [438, 17] on link "Lobby" at bounding box center [410, 26] width 75 height 28
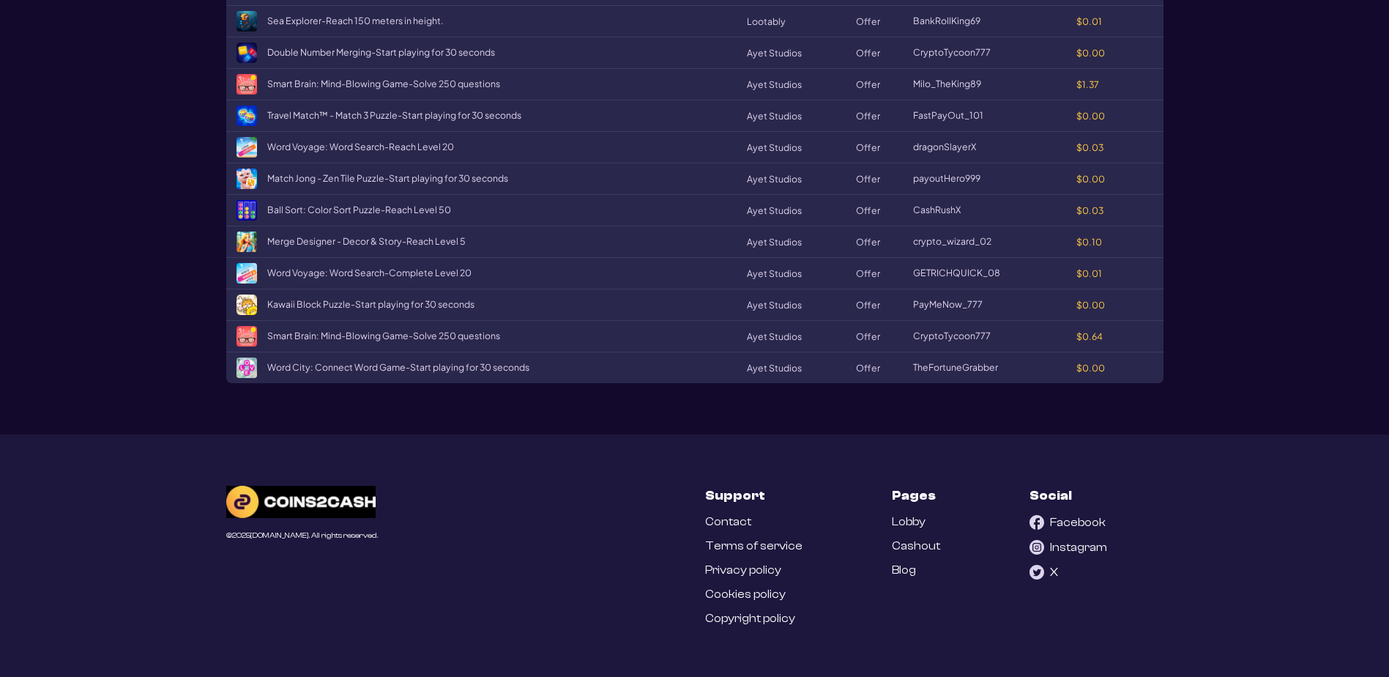
scroll to position [1830, 0]
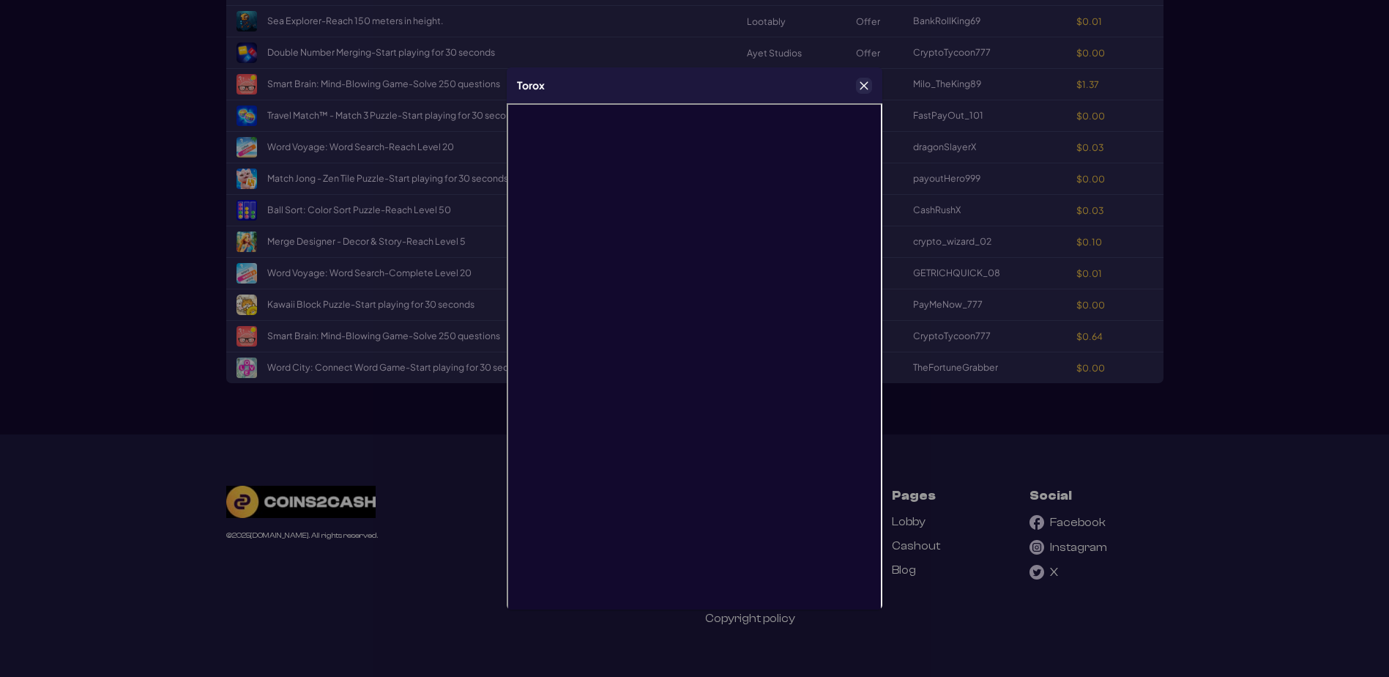
click at [869, 85] on button "Close" at bounding box center [864, 85] width 15 height 15
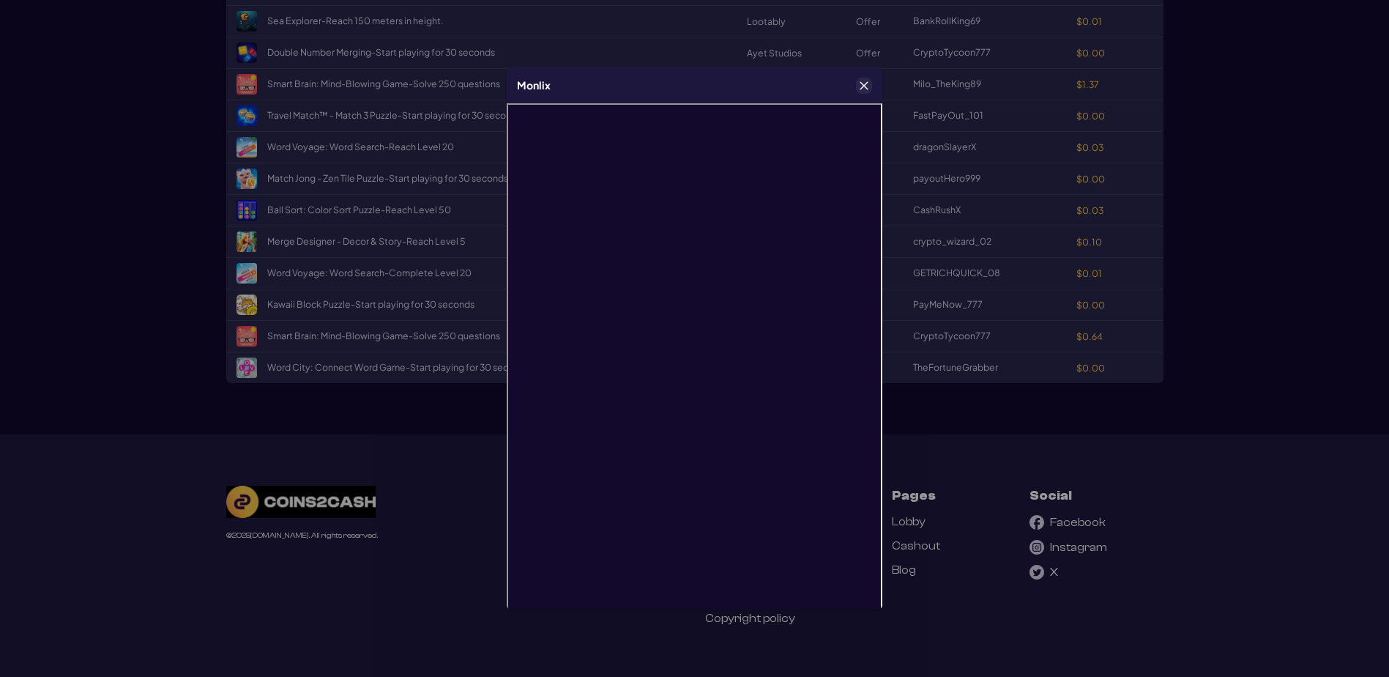
click at [864, 92] on button "Close" at bounding box center [864, 85] width 15 height 15
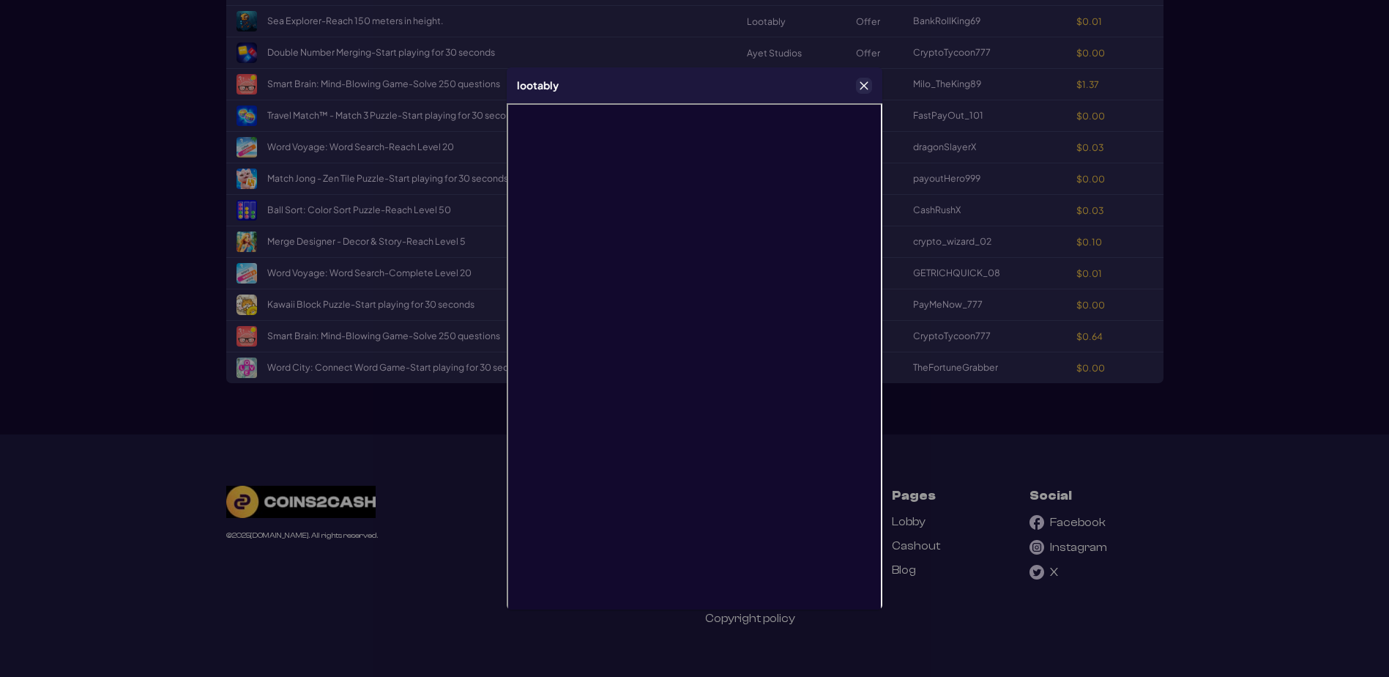
click at [865, 86] on icon "Close" at bounding box center [864, 86] width 8 height 8
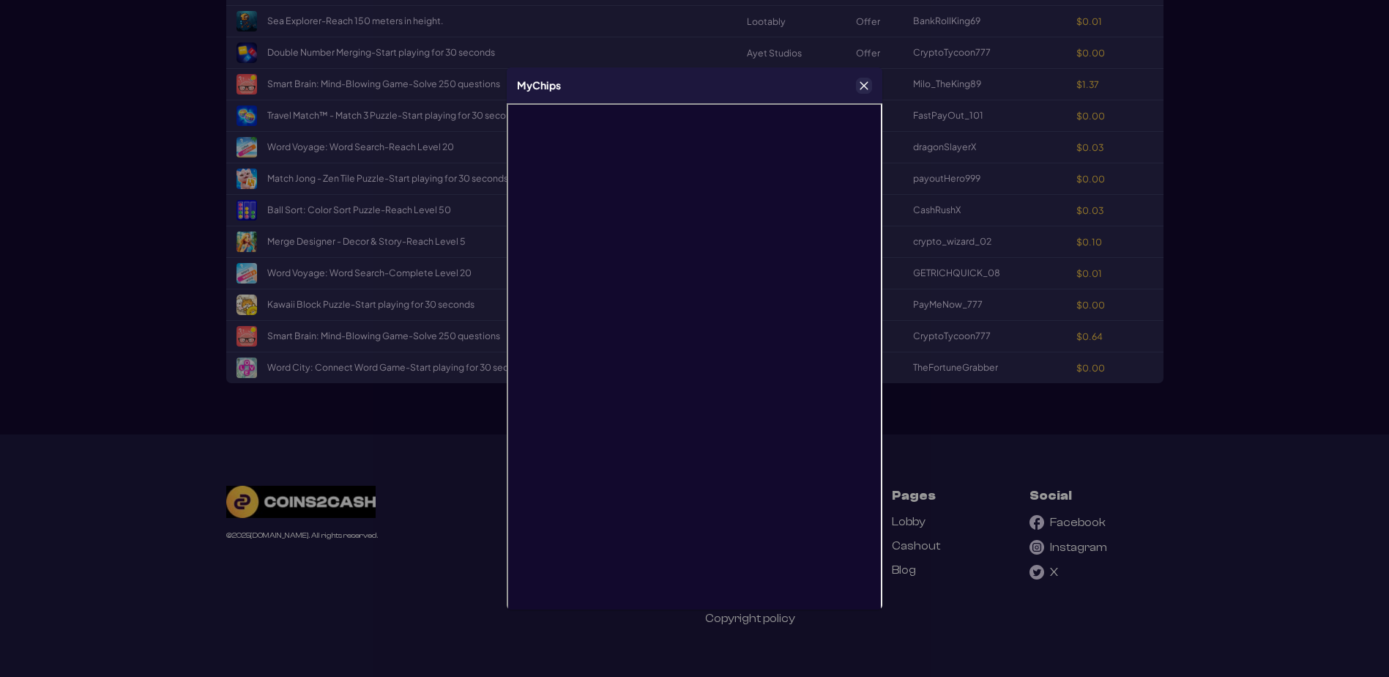
scroll to position [43, 0]
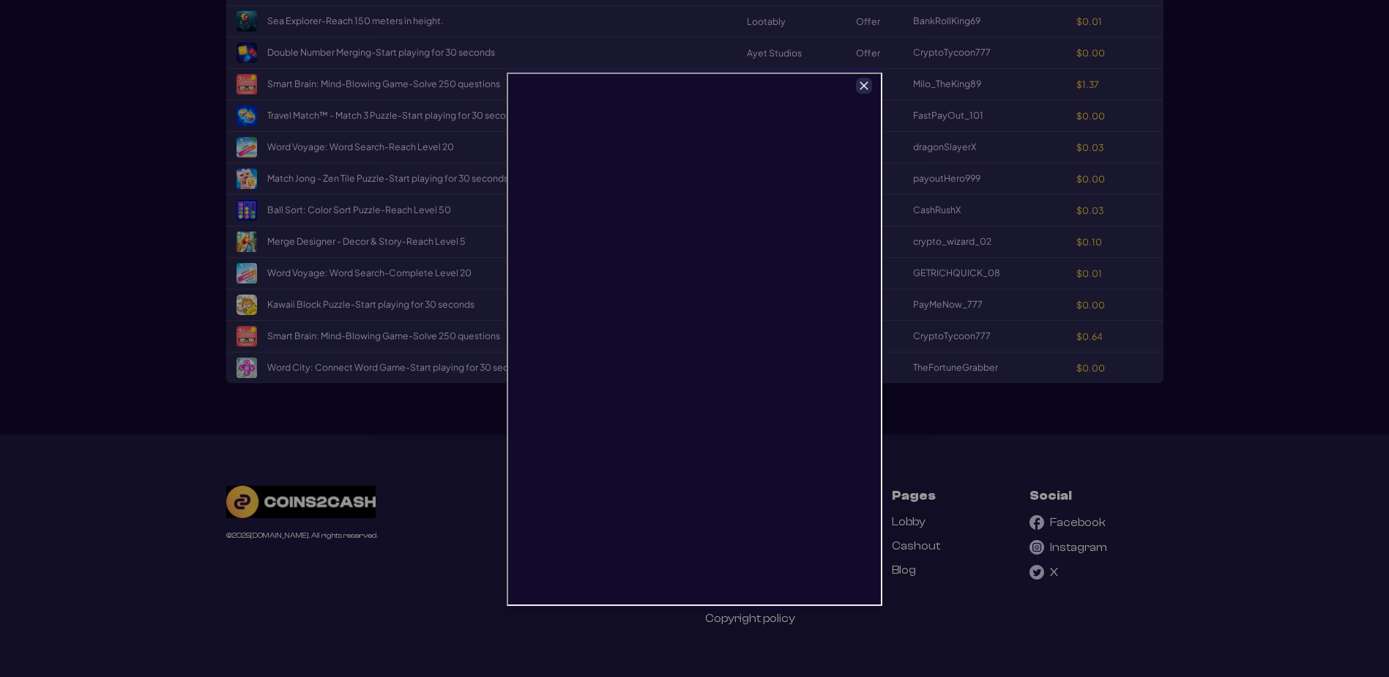
click at [864, 82] on icon "Close" at bounding box center [864, 86] width 10 height 10
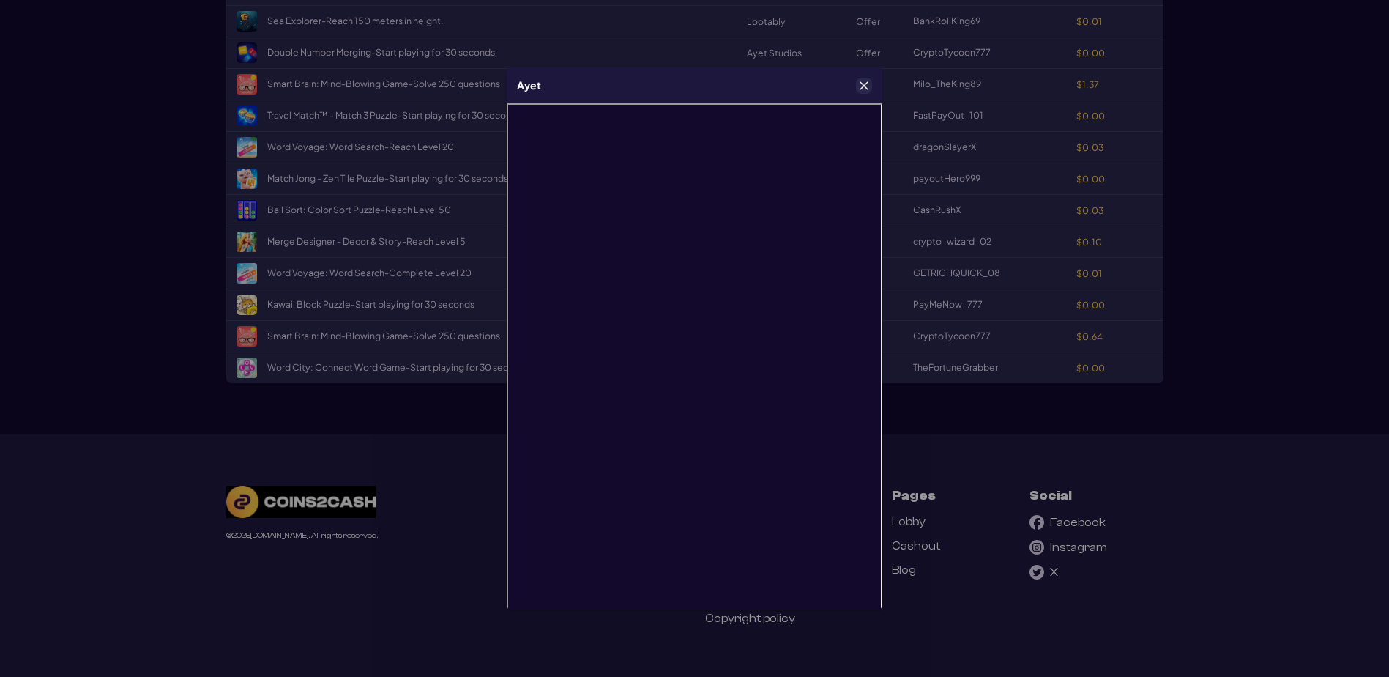
scroll to position [1757, 0]
click at [861, 91] on icon "Close" at bounding box center [864, 86] width 10 height 10
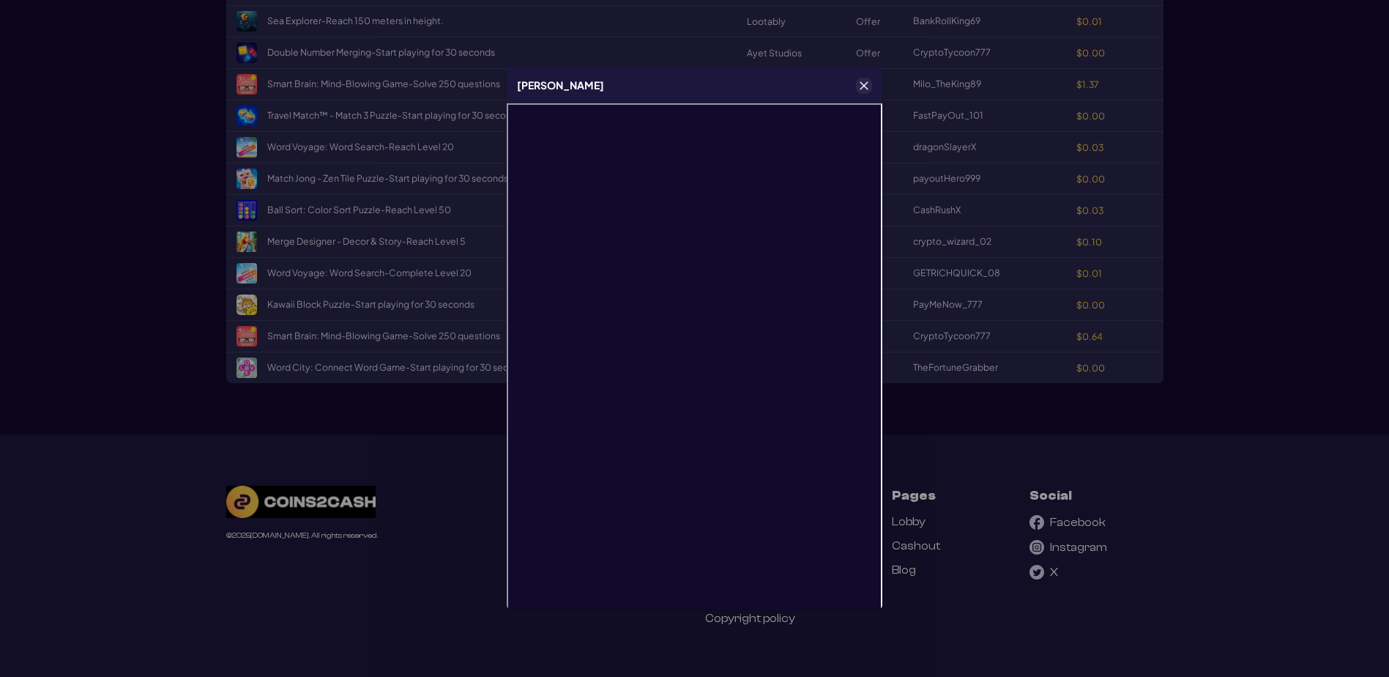
click at [862, 84] on icon "Close" at bounding box center [864, 86] width 8 height 8
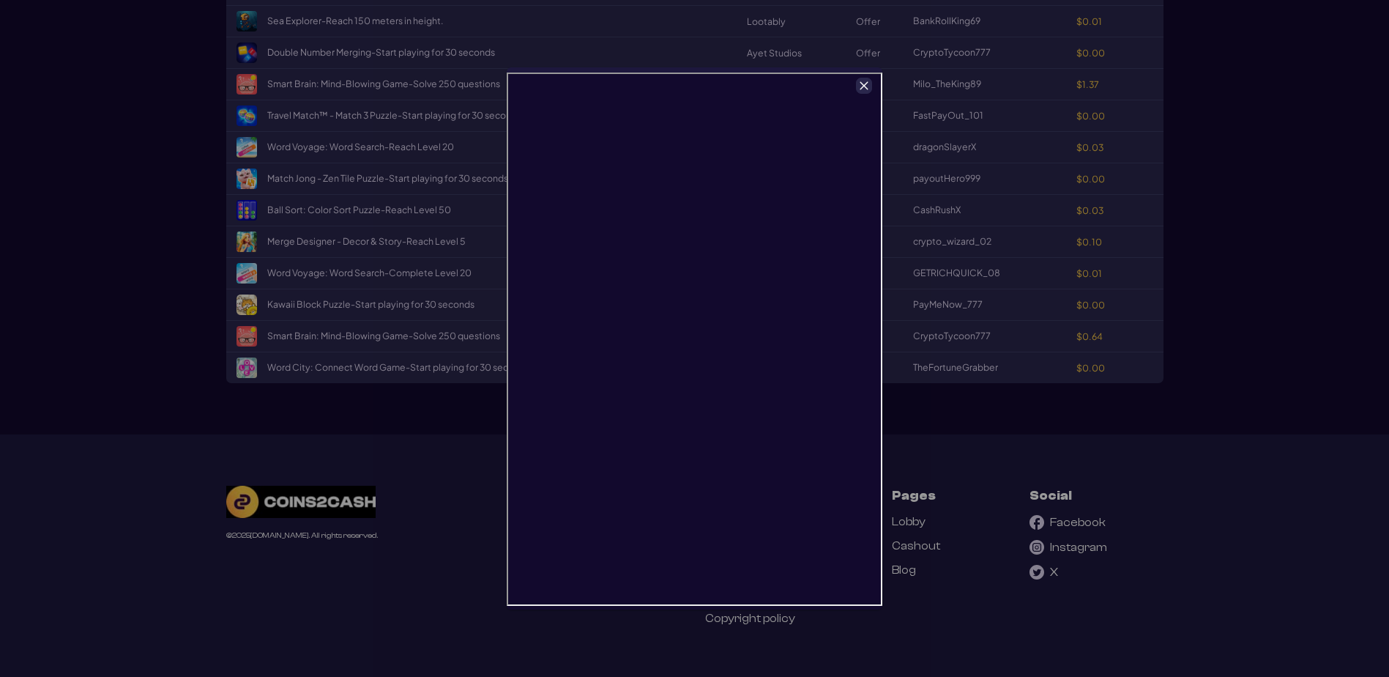
scroll to position [0, 0]
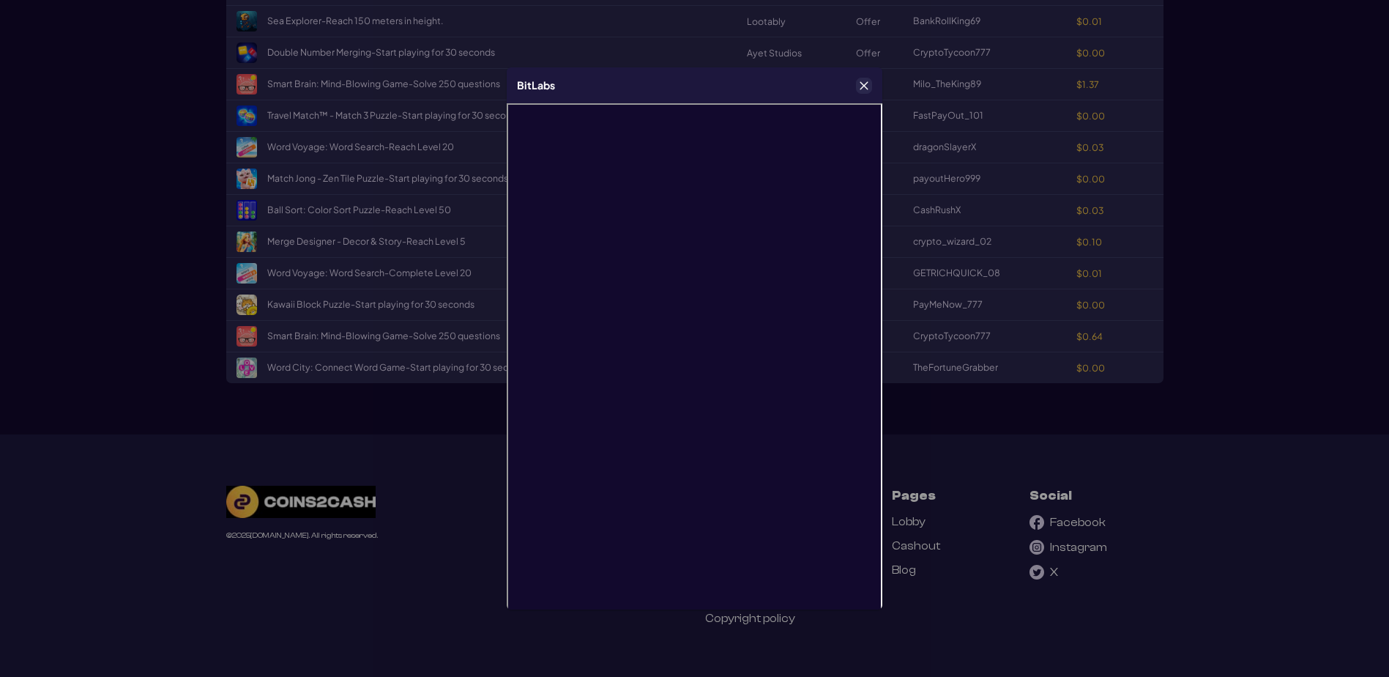
click at [863, 89] on icon "Close" at bounding box center [864, 86] width 10 height 10
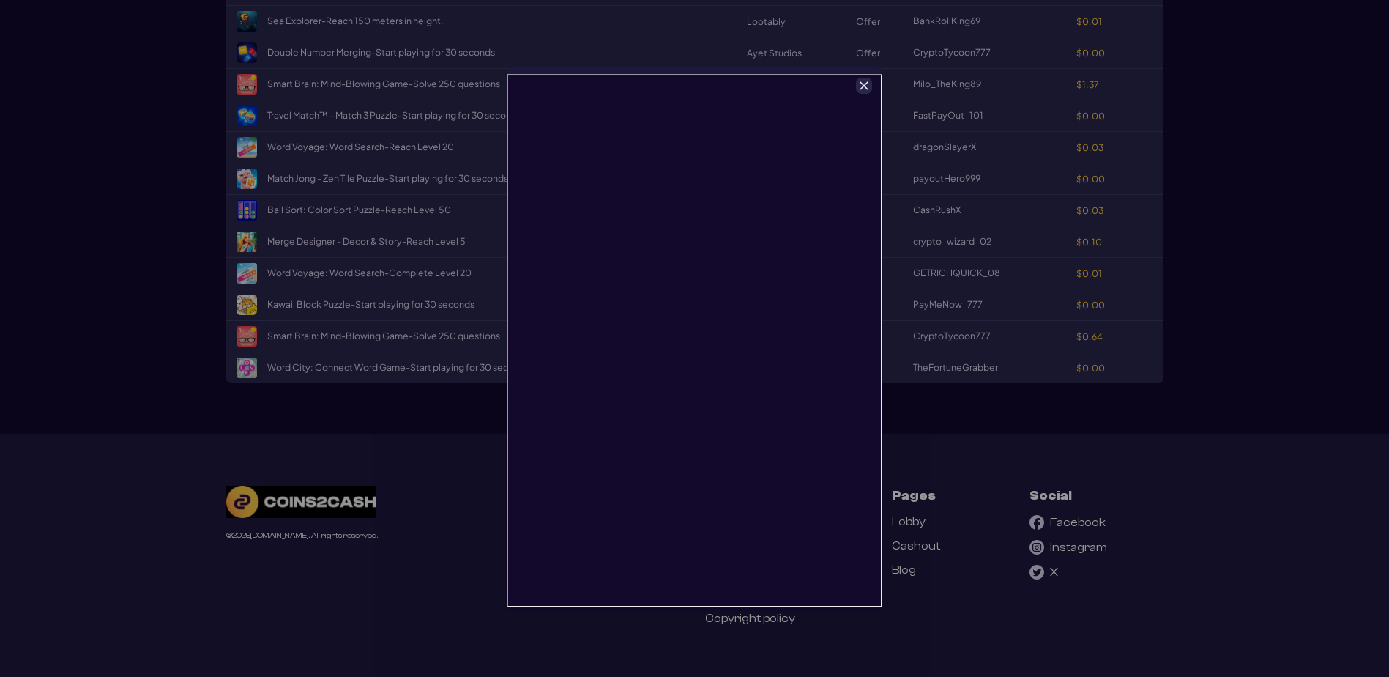
scroll to position [43, 0]
click at [866, 86] on icon "Close" at bounding box center [864, 86] width 10 height 10
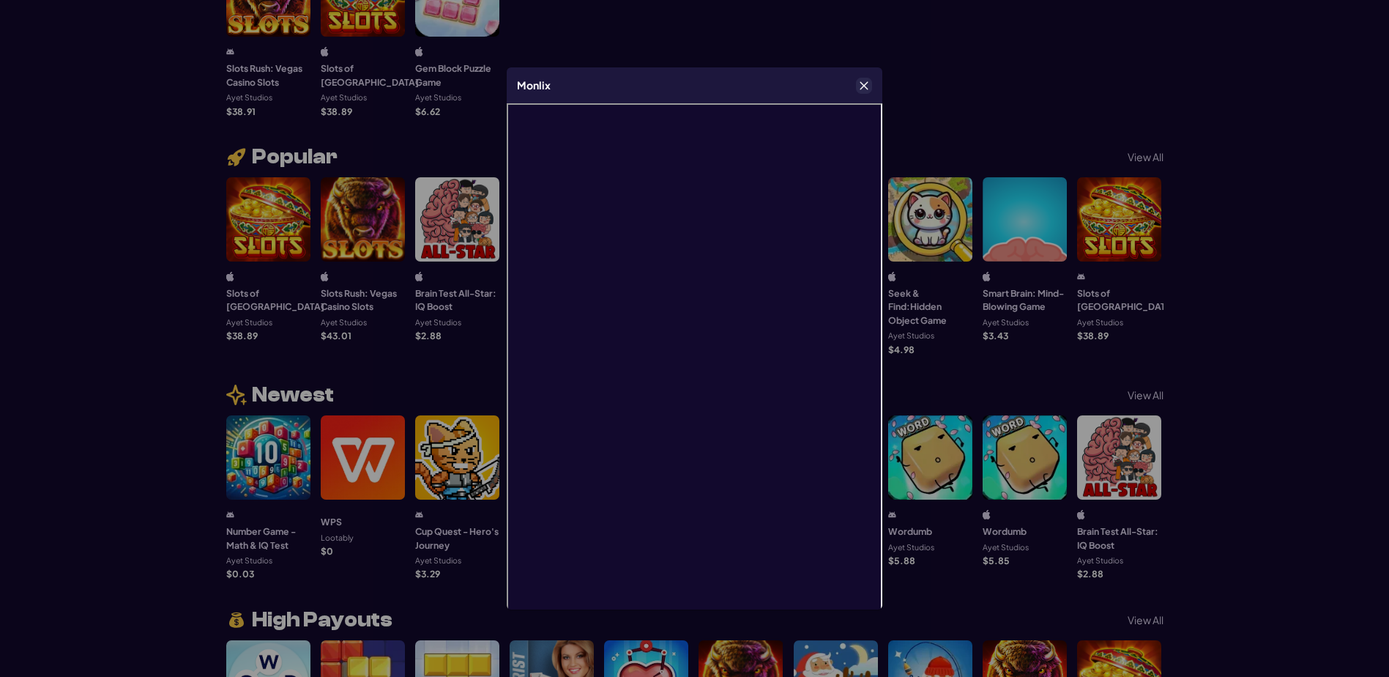
scroll to position [366, 0]
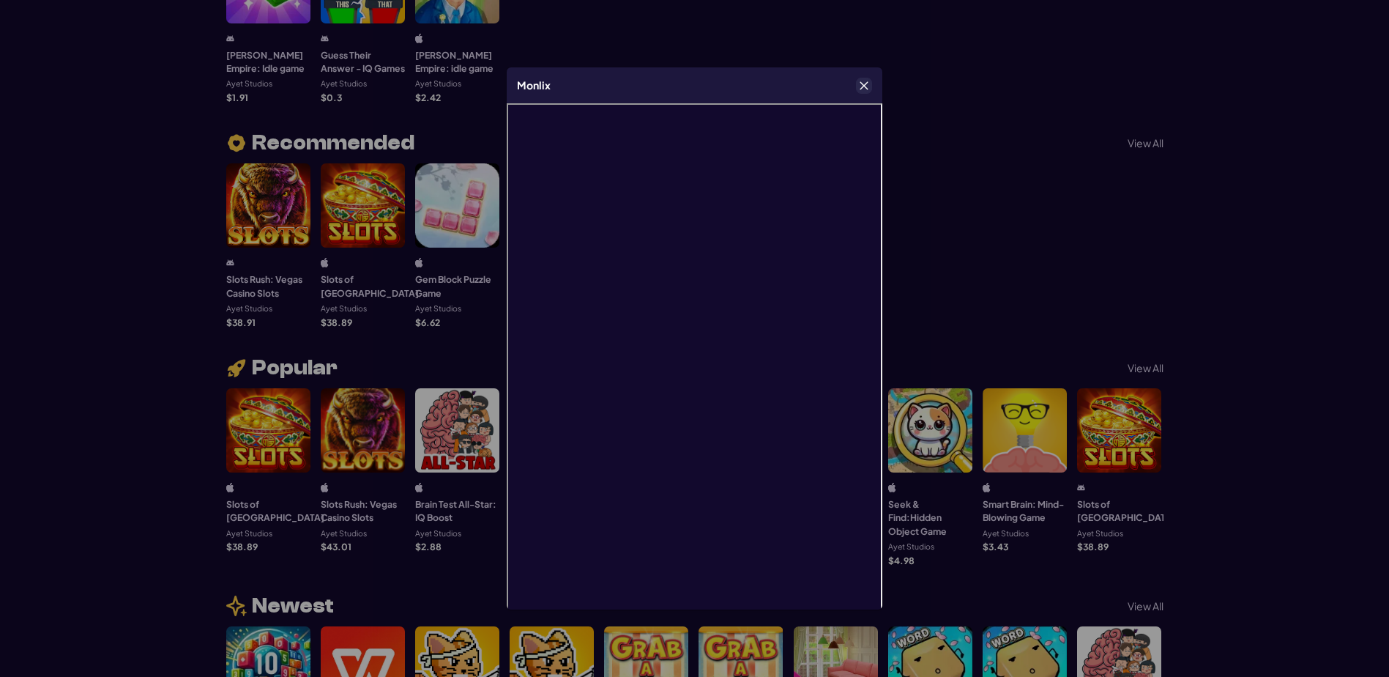
click at [865, 83] on icon "Close" at bounding box center [864, 86] width 10 height 10
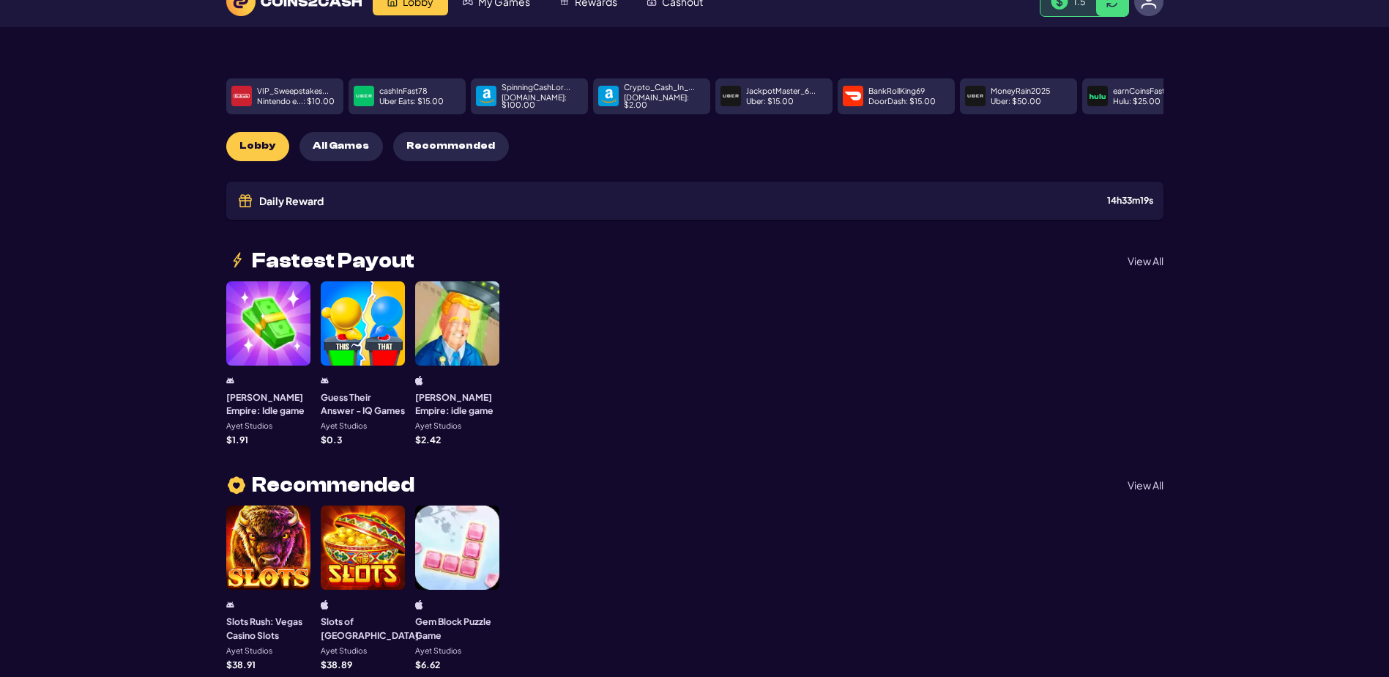
scroll to position [0, 0]
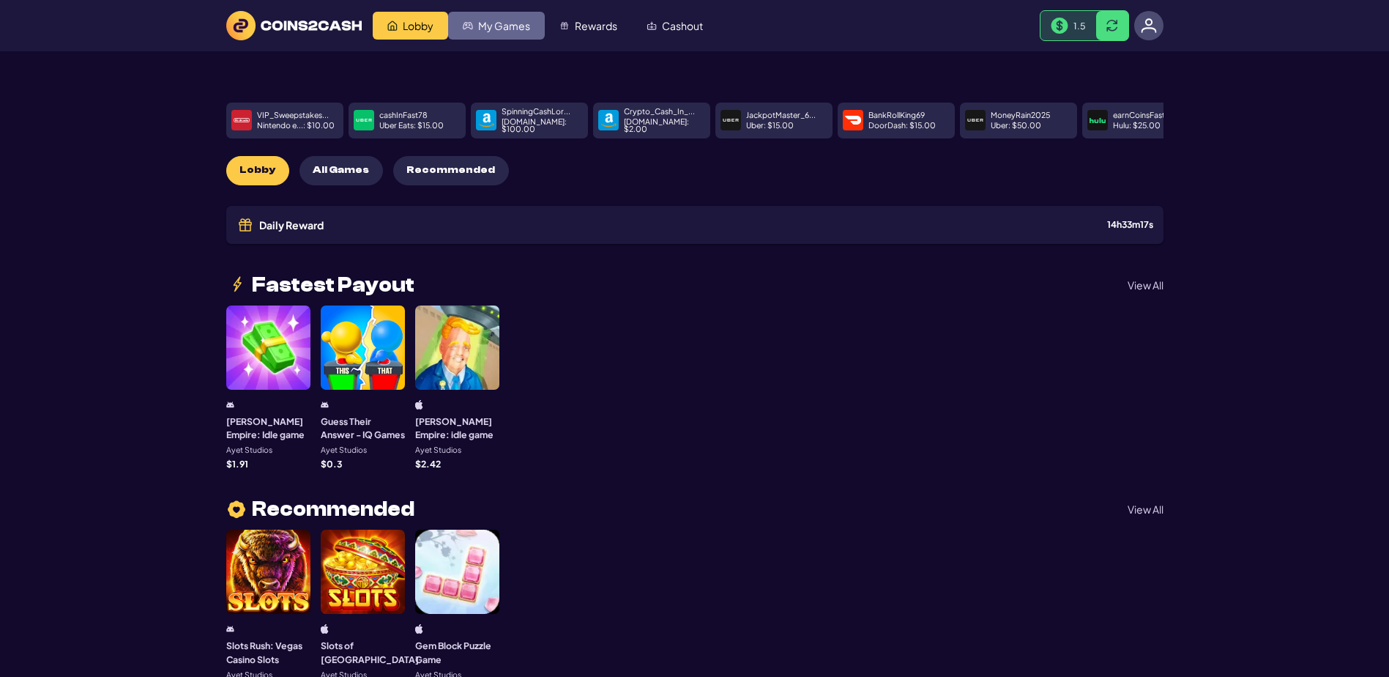
click at [530, 31] on span "My Games" at bounding box center [504, 26] width 52 height 10
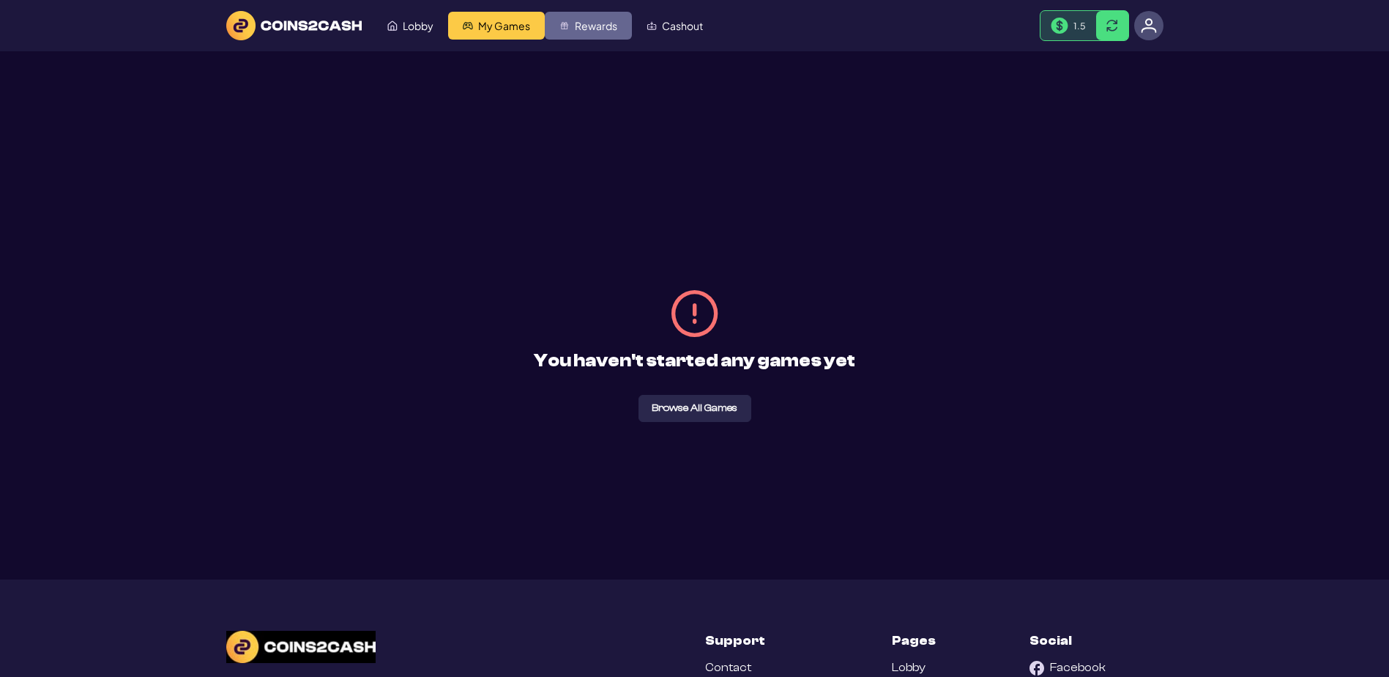
click at [617, 31] on span "Rewards" at bounding box center [596, 26] width 42 height 10
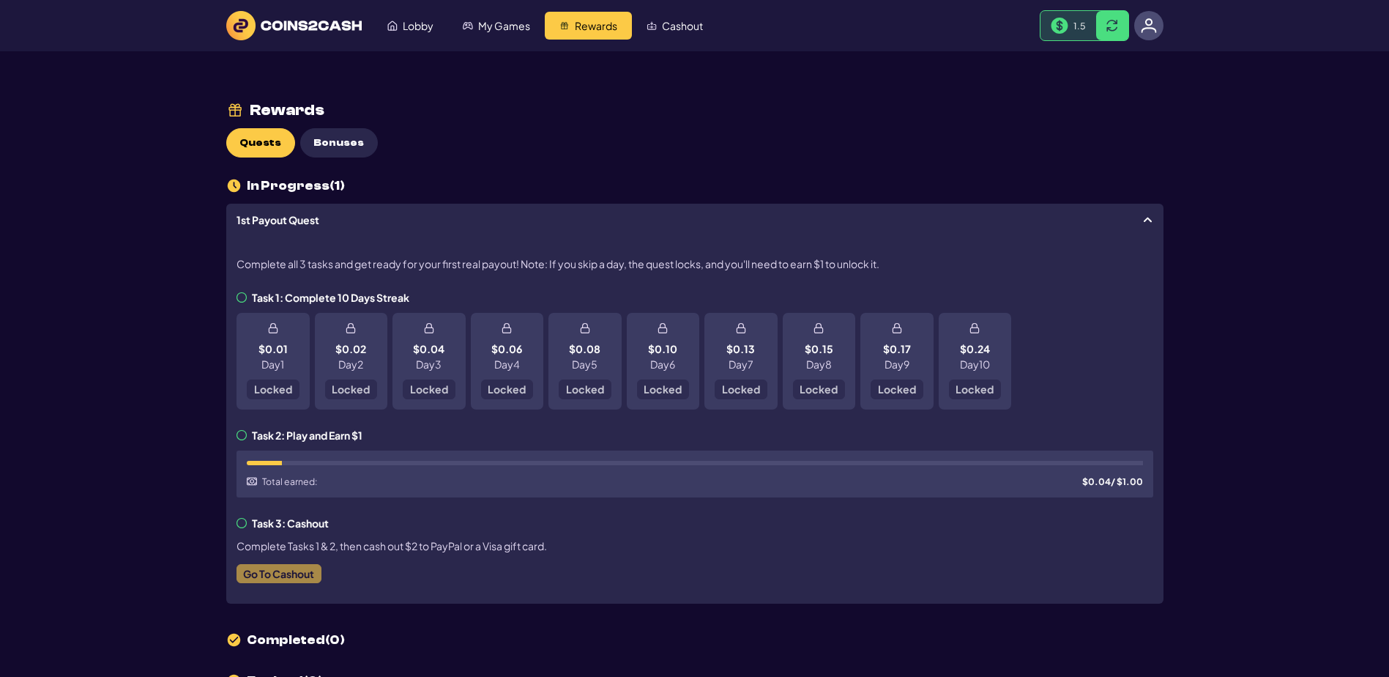
click at [1150, 34] on img at bounding box center [1149, 26] width 16 height 16
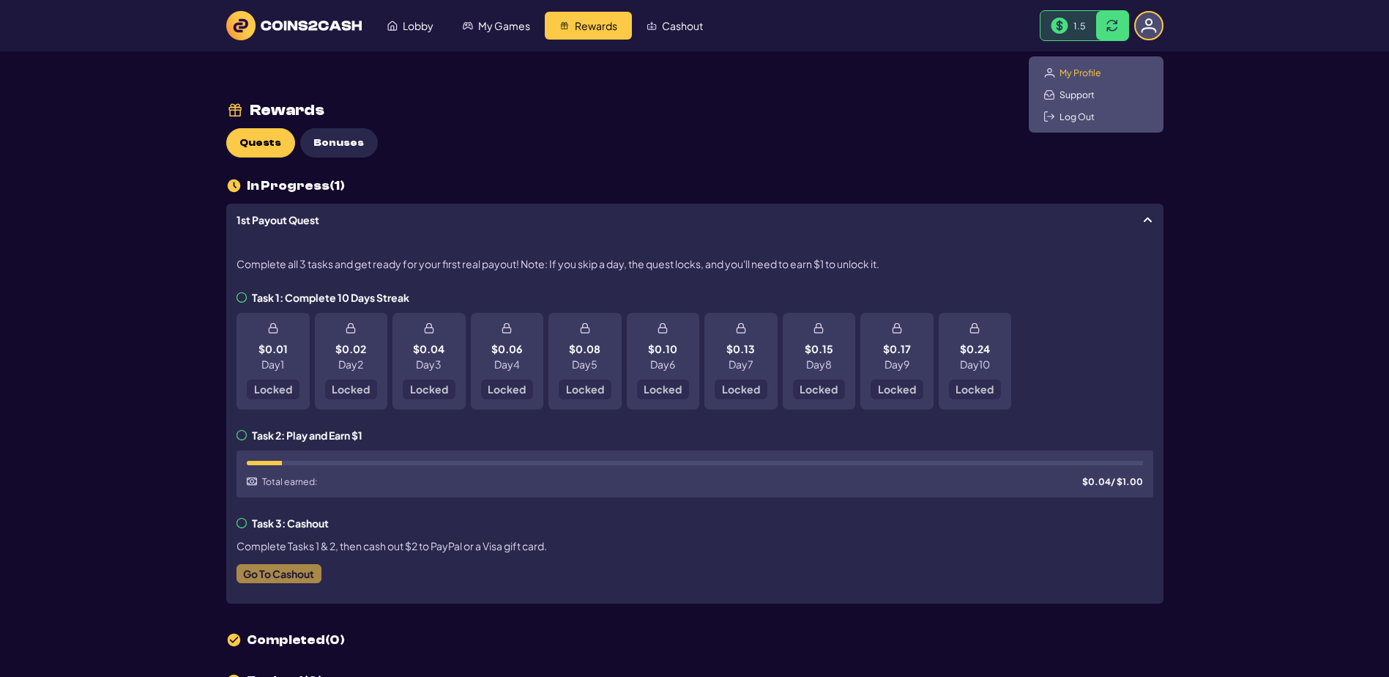
click at [1082, 78] on span "My Profile" at bounding box center [1080, 73] width 42 height 12
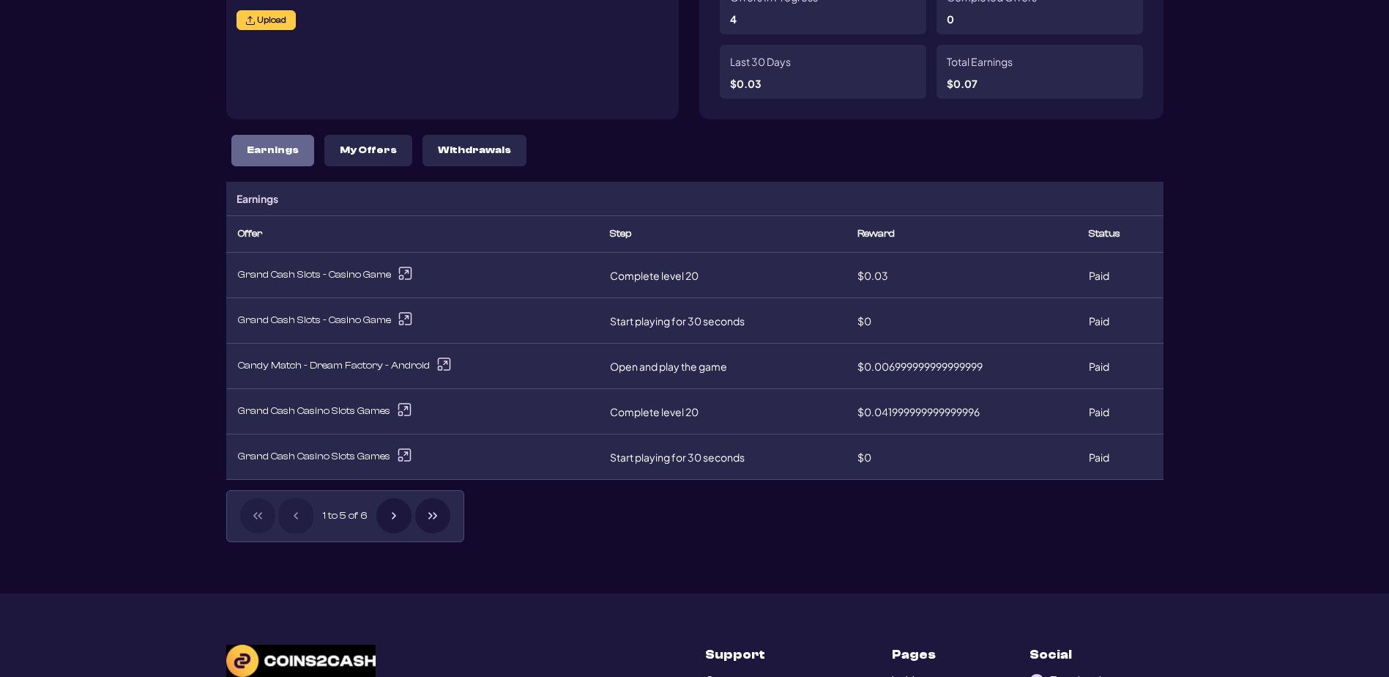
scroll to position [146, 0]
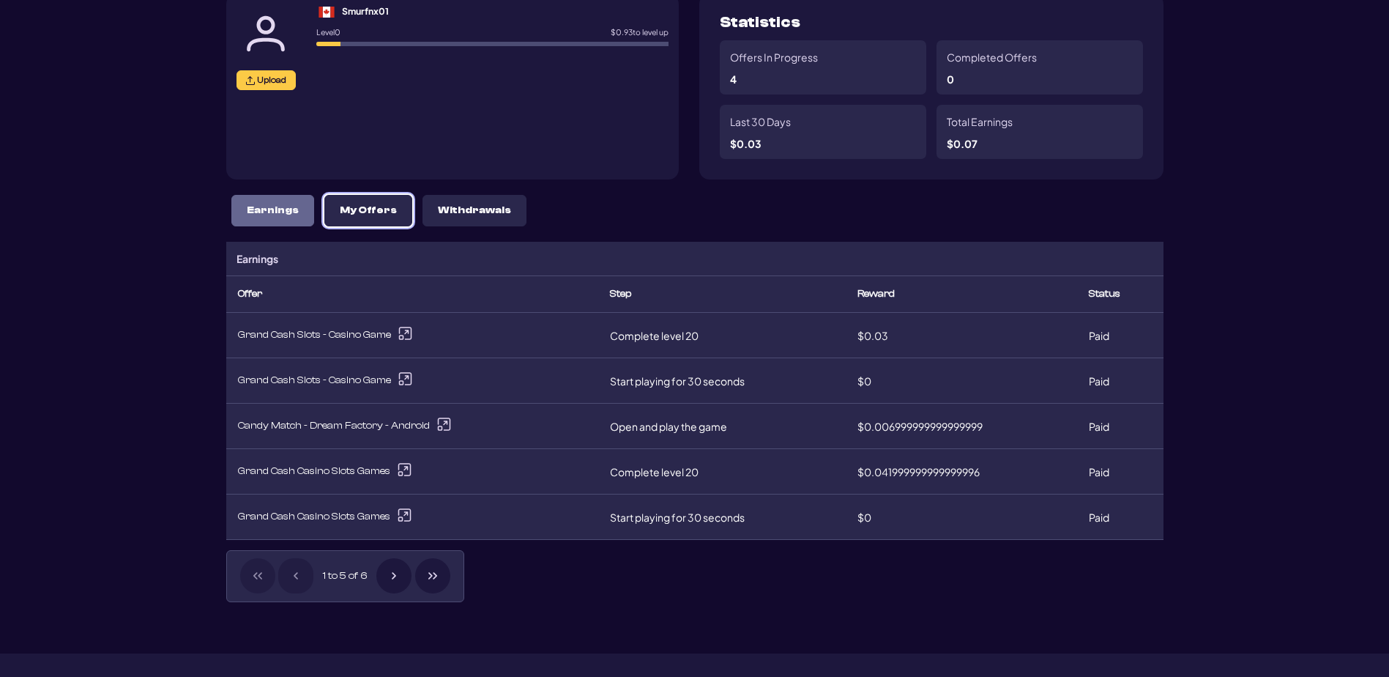
click at [397, 217] on p "My Offers" at bounding box center [368, 210] width 57 height 12
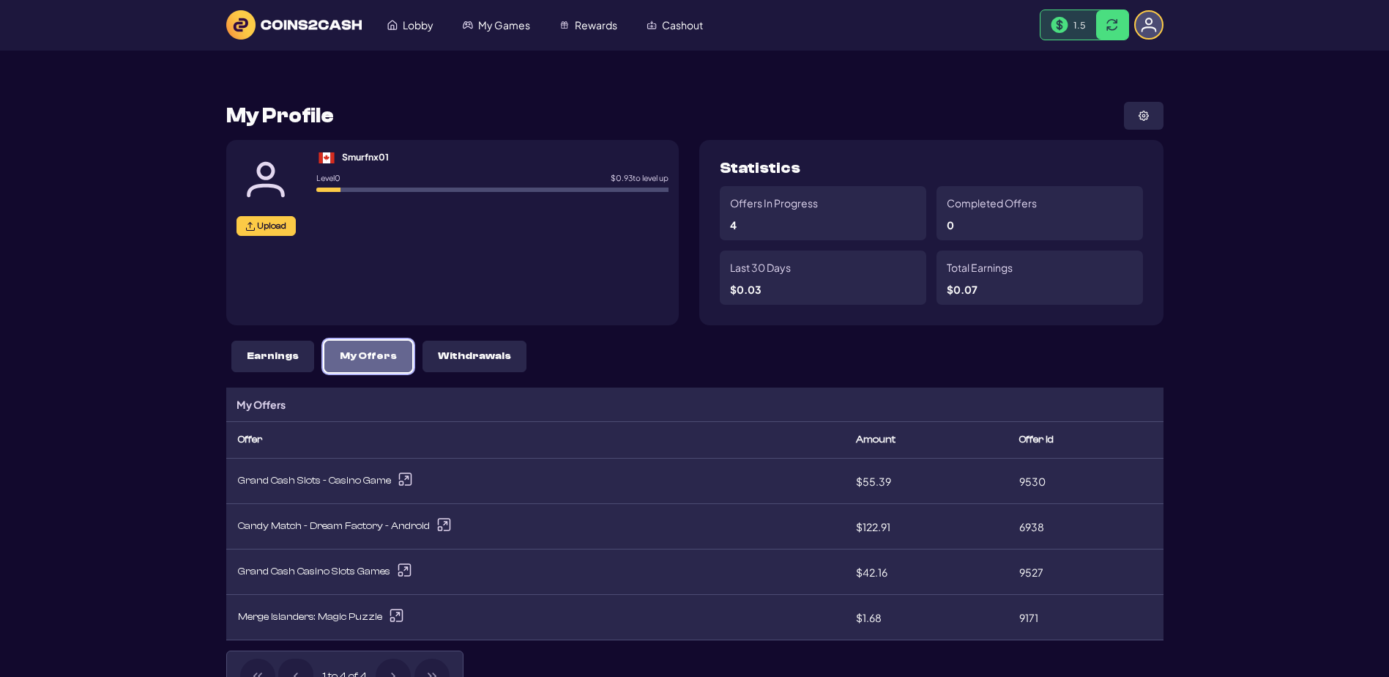
scroll to position [0, 0]
click at [447, 19] on link "Lobby" at bounding box center [410, 26] width 75 height 28
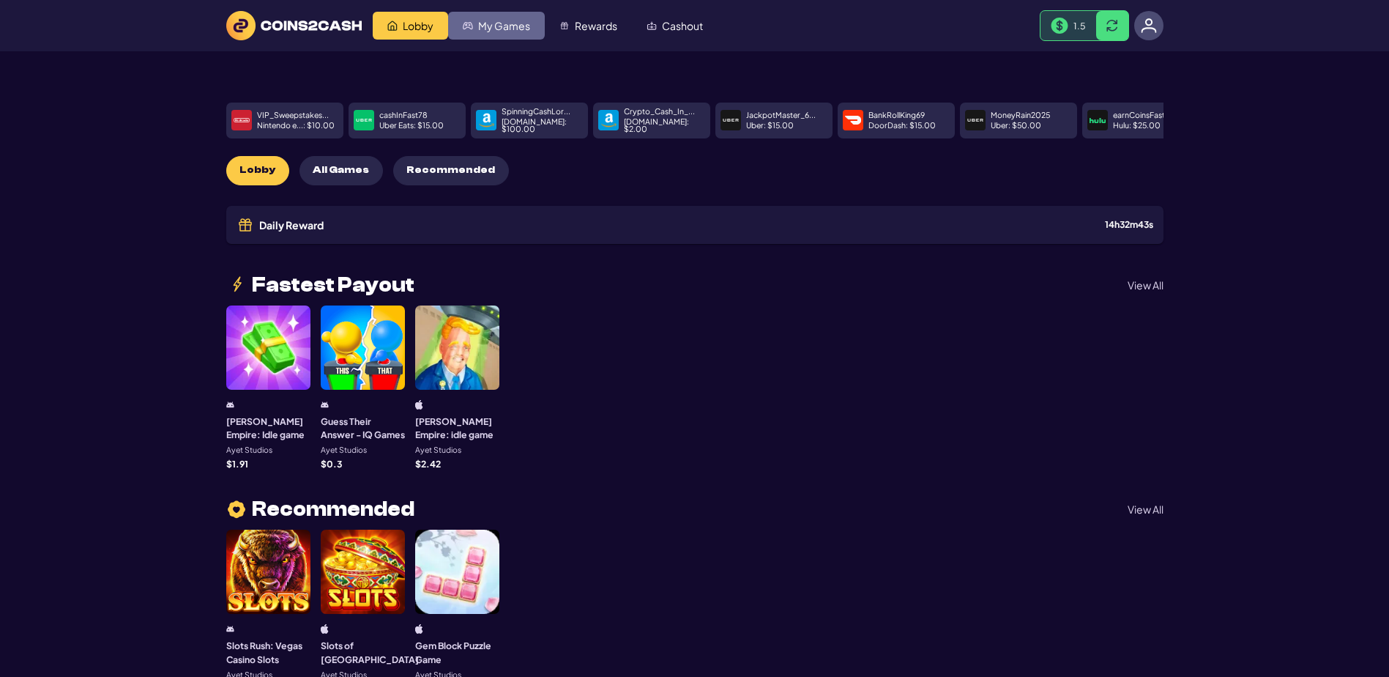
click at [530, 31] on span "My Games" at bounding box center [504, 26] width 52 height 10
